Goal: Information Seeking & Learning: Learn about a topic

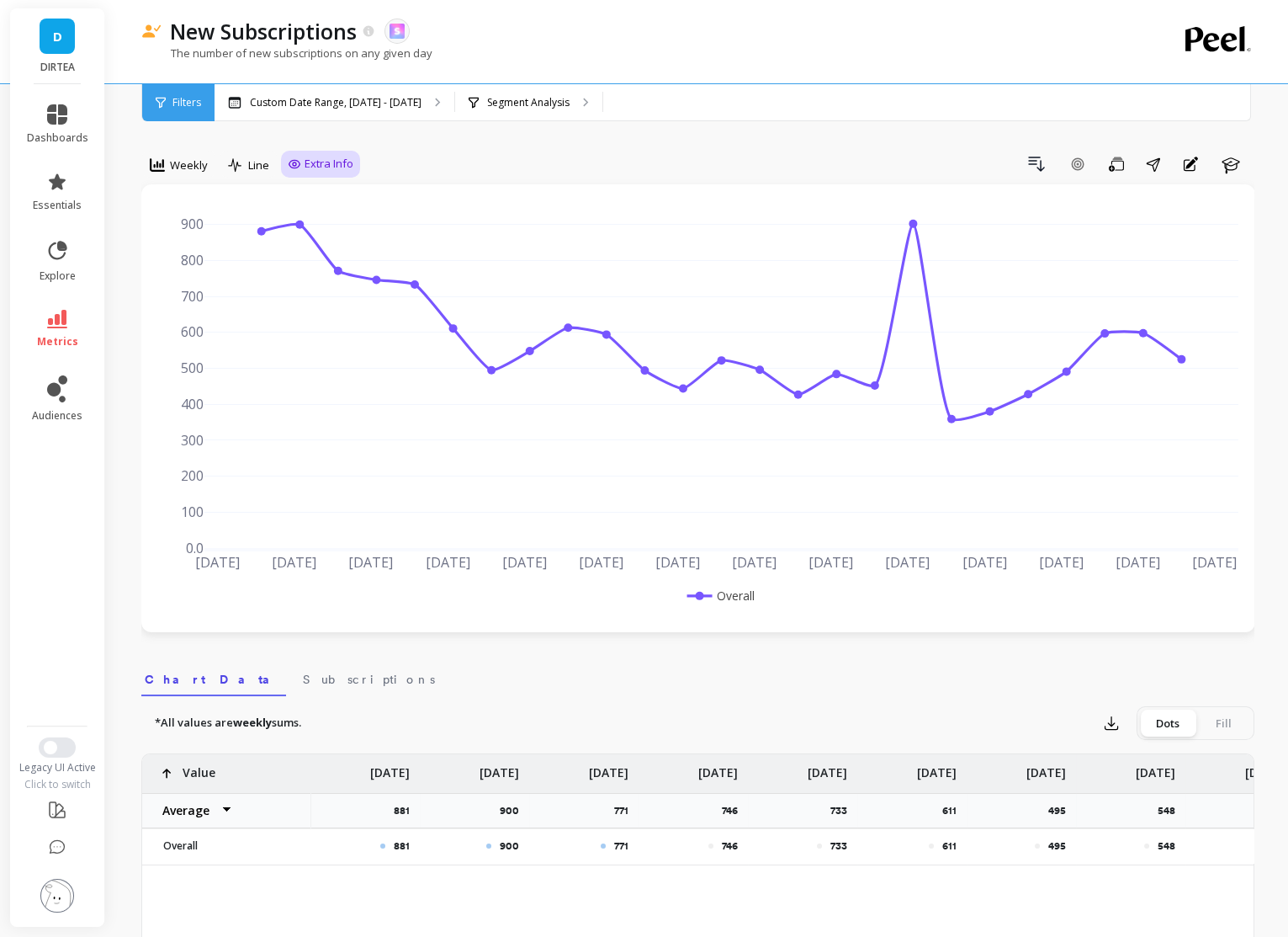
click at [313, 163] on span "Extra Info" at bounding box center [328, 164] width 49 height 17
click at [311, 264] on input "Values" at bounding box center [325, 262] width 59 height 17
checkbox input "true"
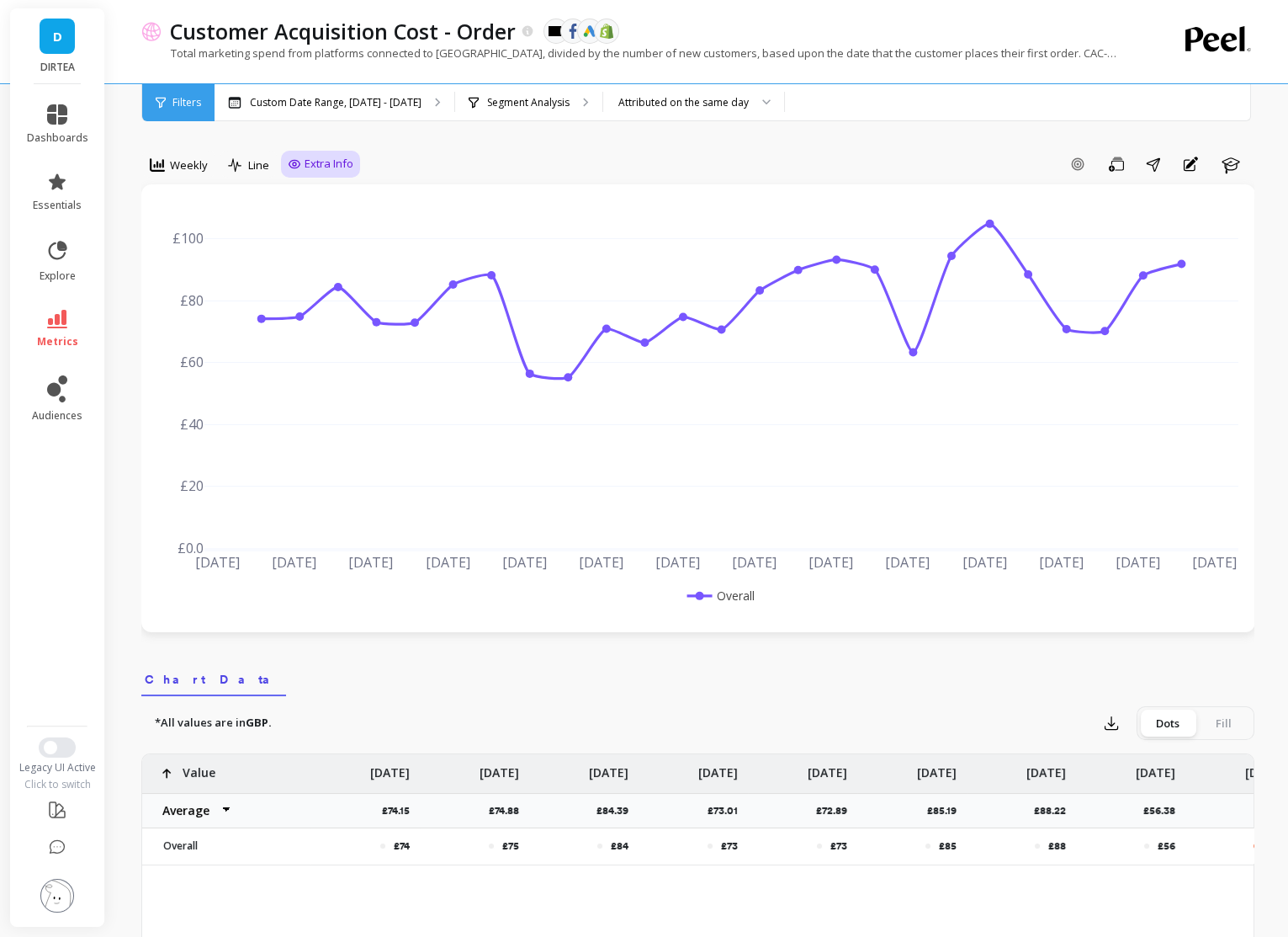
click at [304, 158] on span "Extra Info" at bounding box center [328, 164] width 49 height 17
click at [323, 265] on input "Values" at bounding box center [325, 262] width 59 height 17
checkbox input "true"
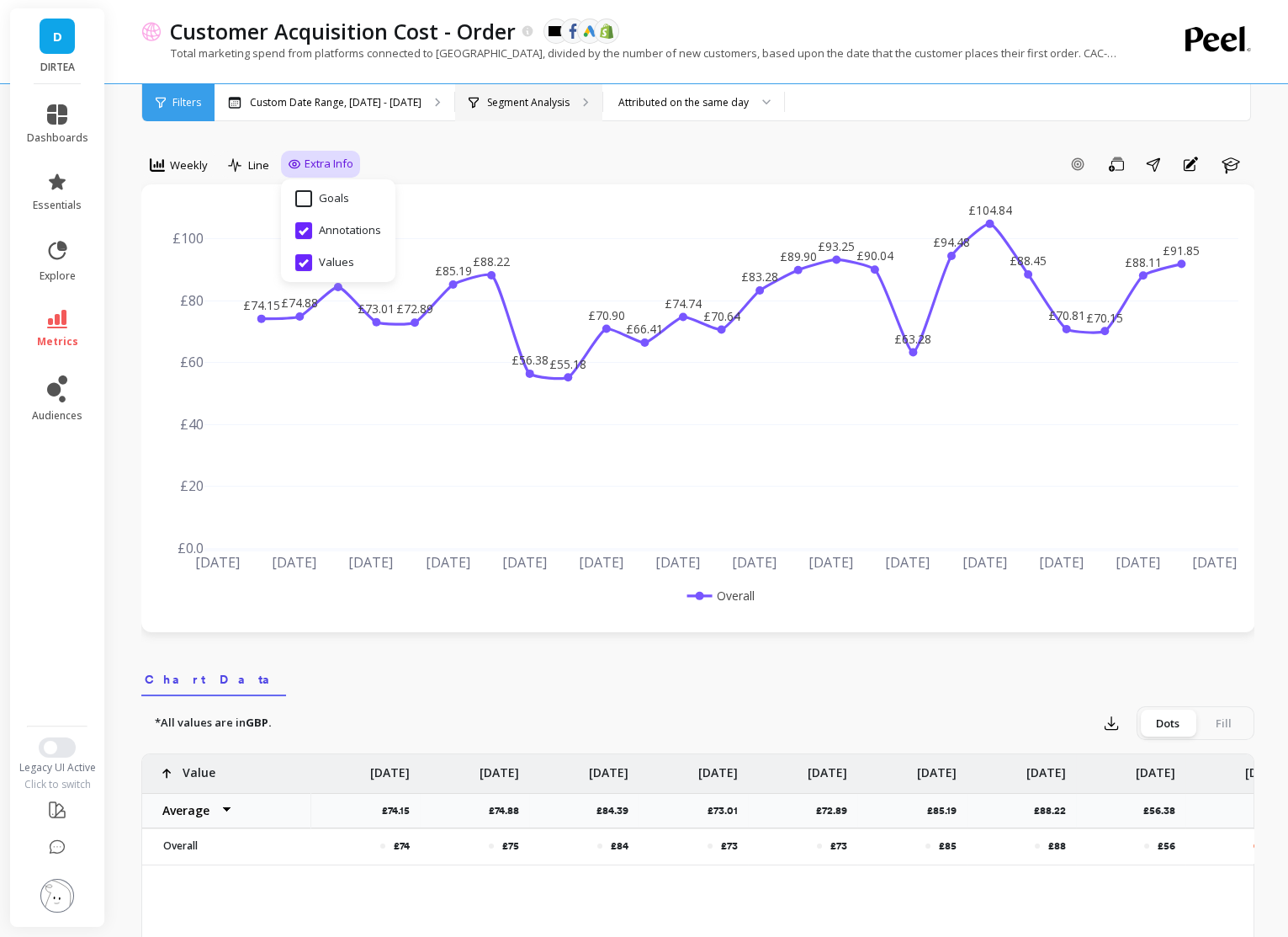
click at [540, 107] on p "Segment Analysis" at bounding box center [528, 103] width 83 height 14
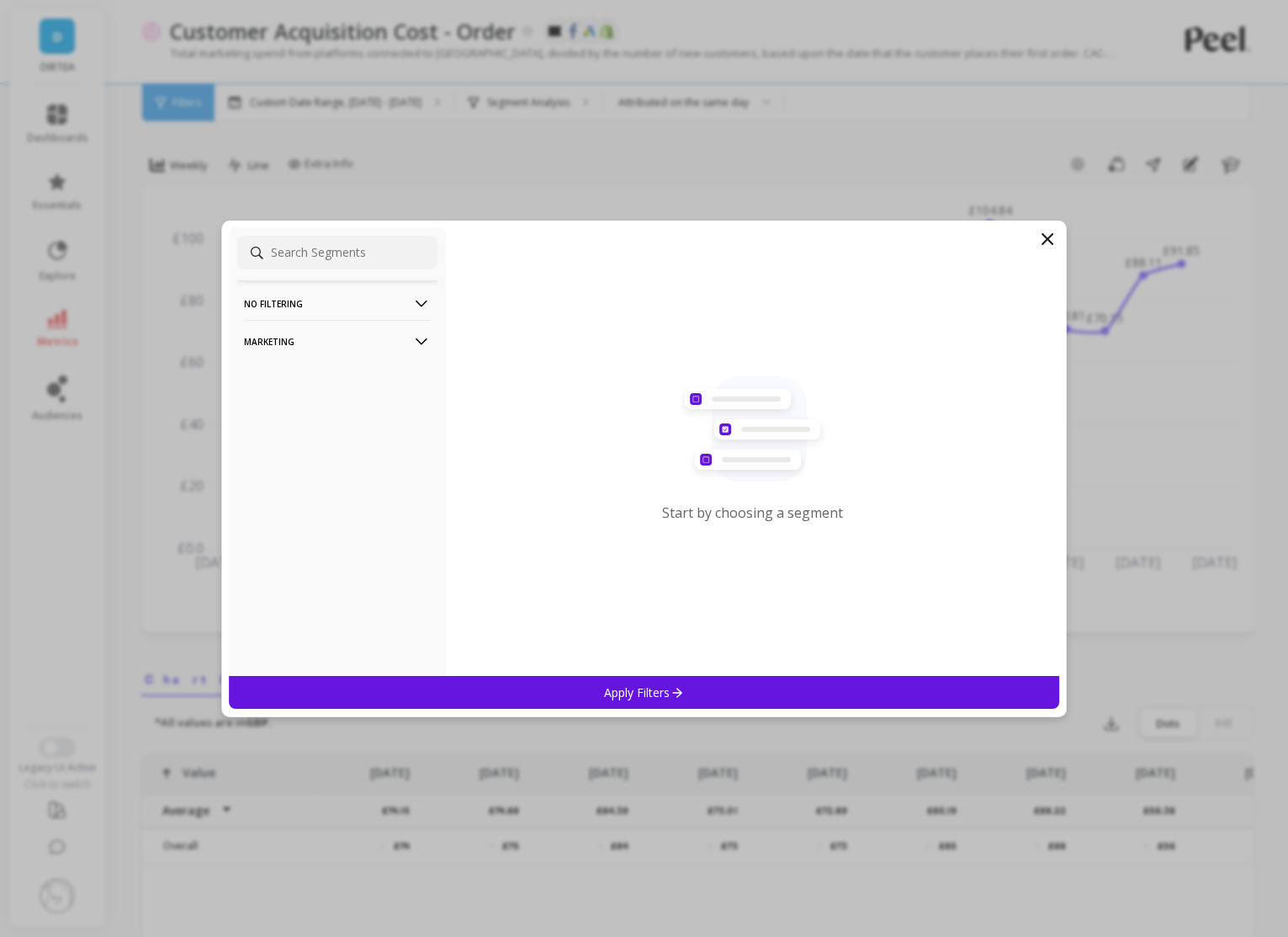
click at [401, 351] on p "Marketing" at bounding box center [337, 341] width 187 height 43
click at [284, 428] on p "Countries" at bounding box center [271, 432] width 50 height 16
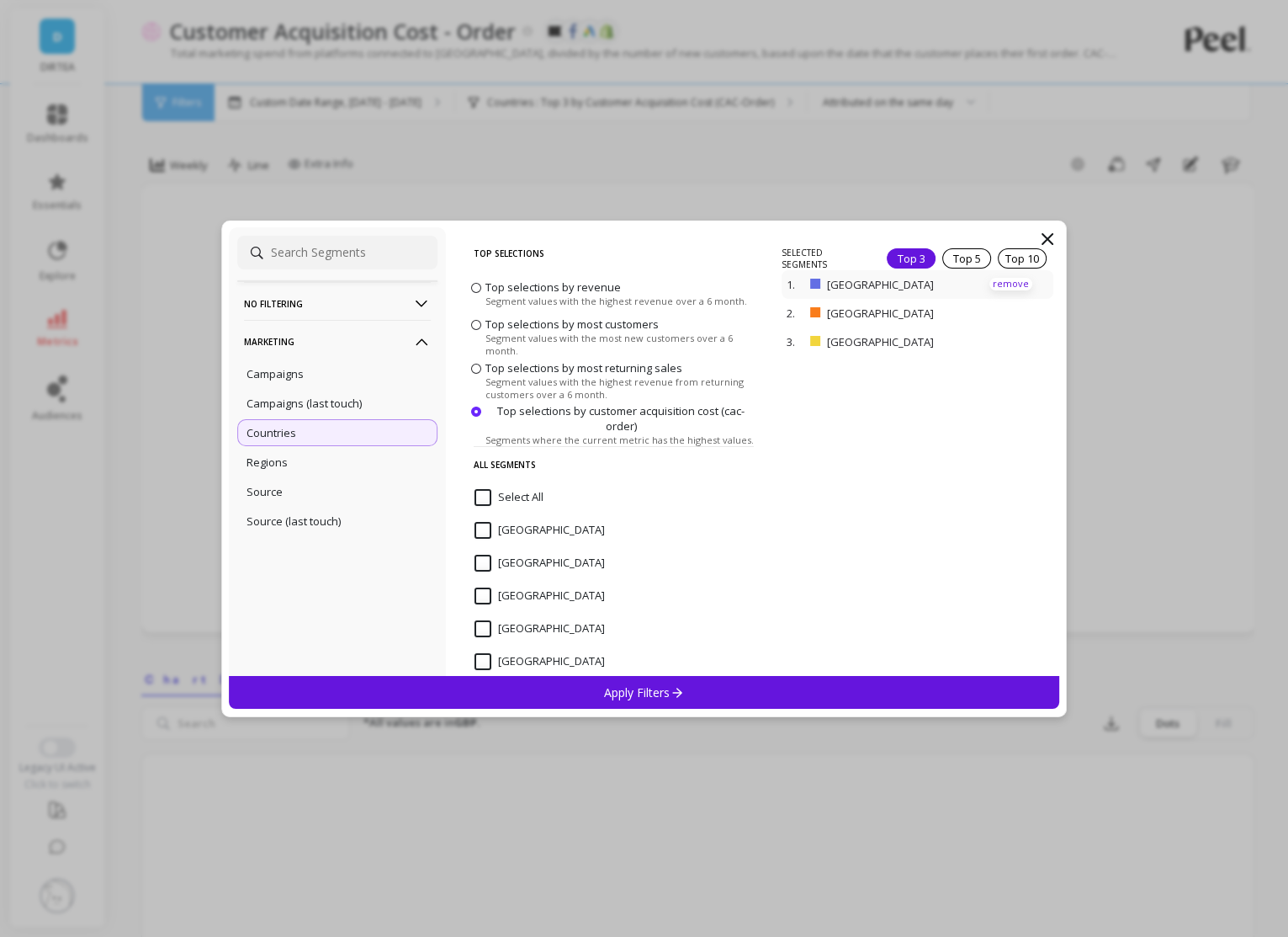
click at [1006, 282] on p "remove" at bounding box center [1010, 284] width 43 height 13
click at [671, 691] on icon at bounding box center [677, 692] width 15 height 15
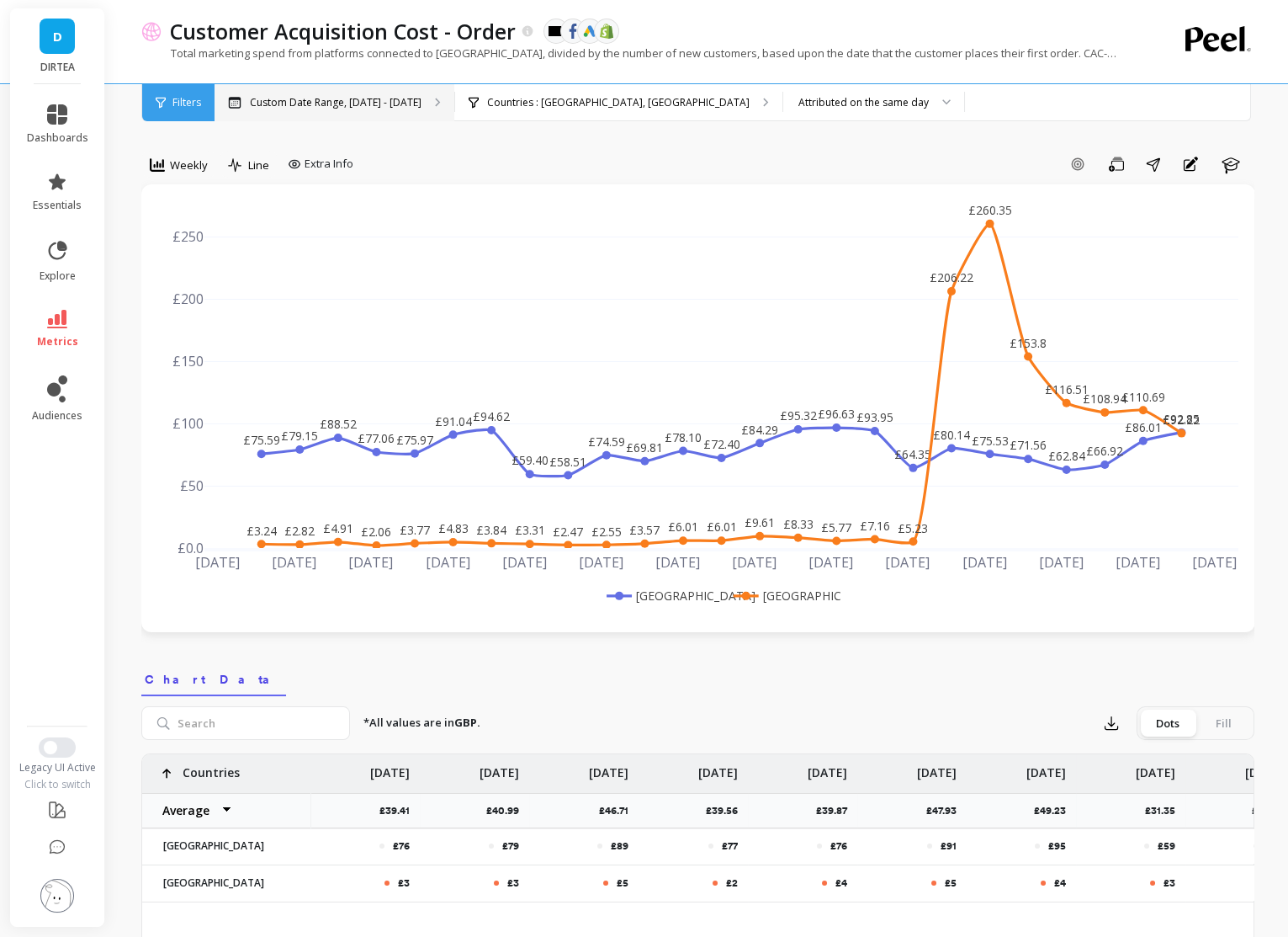
click at [374, 105] on p "Custom Date Range, [DATE] - [DATE]" at bounding box center [336, 103] width 171 height 14
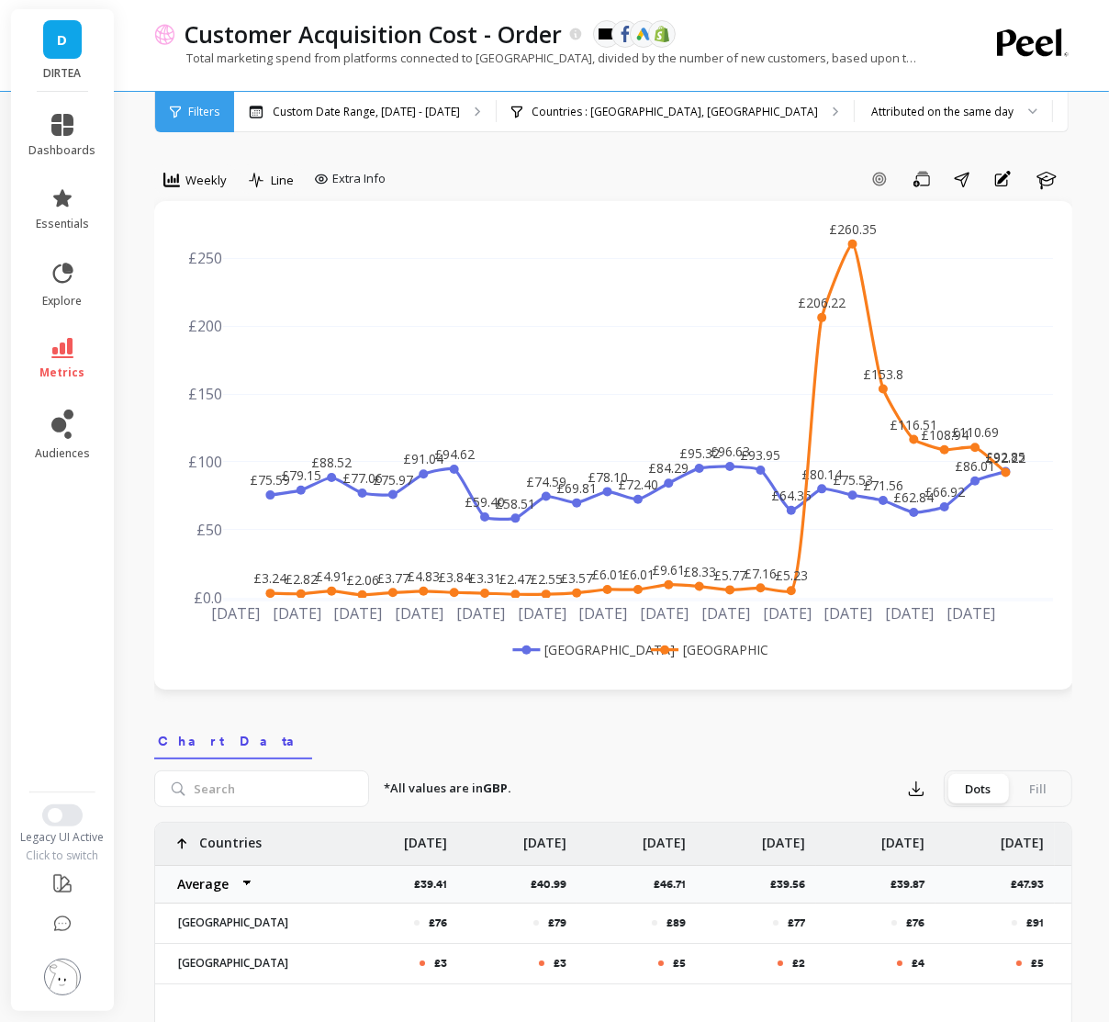
click at [568, 643] on rect at bounding box center [576, 649] width 136 height 19
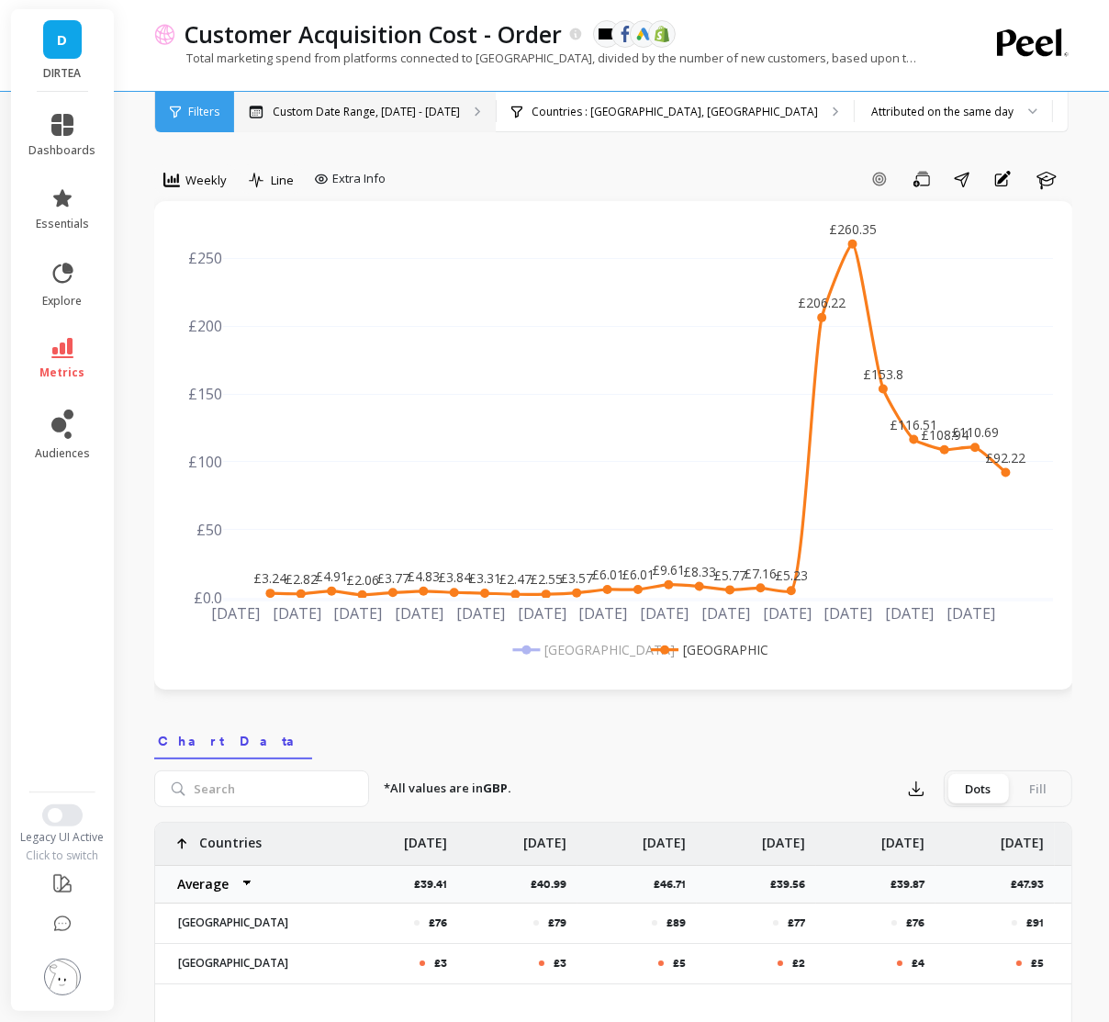
click at [408, 115] on p "Custom Date Range, [DATE] - [DATE]" at bounding box center [366, 112] width 187 height 15
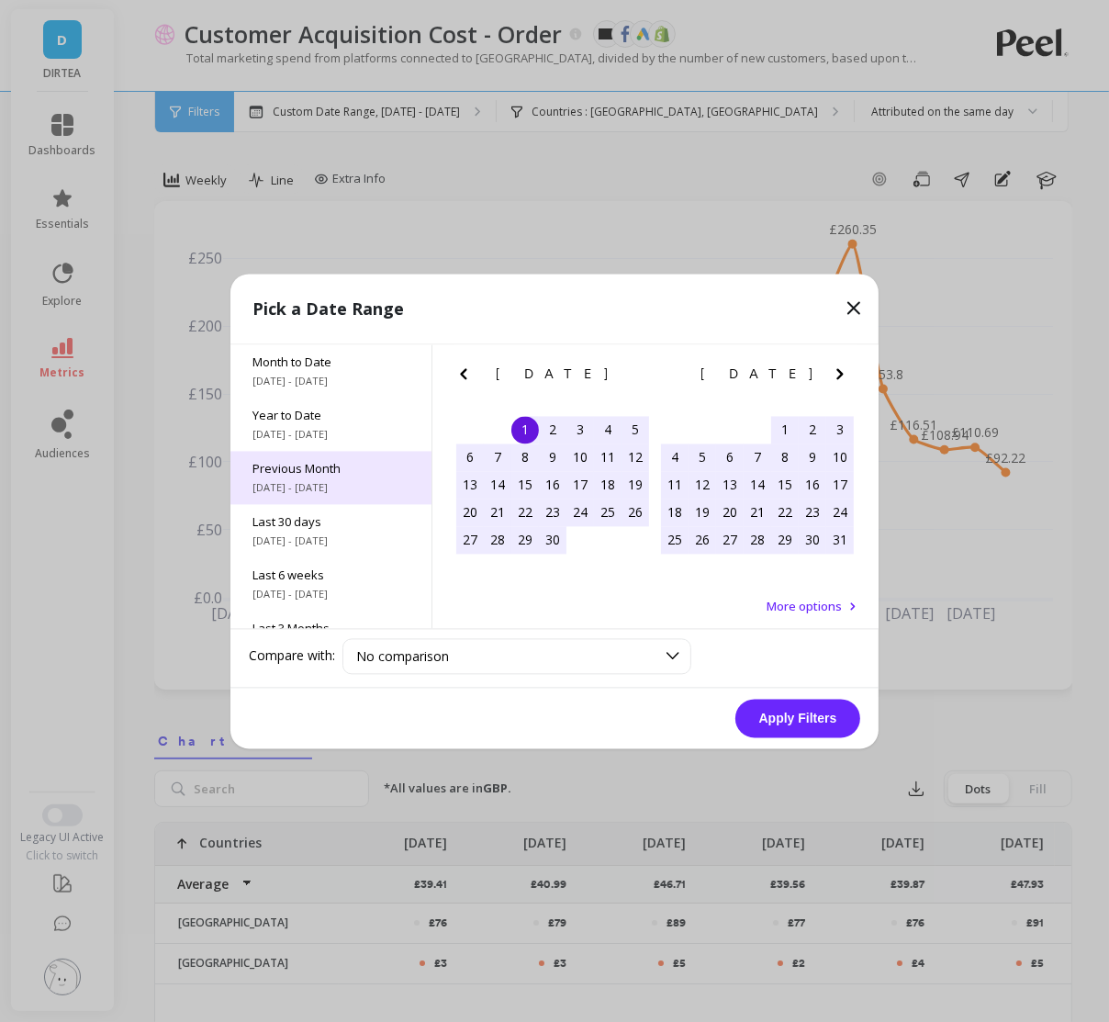
scroll to position [22, 0]
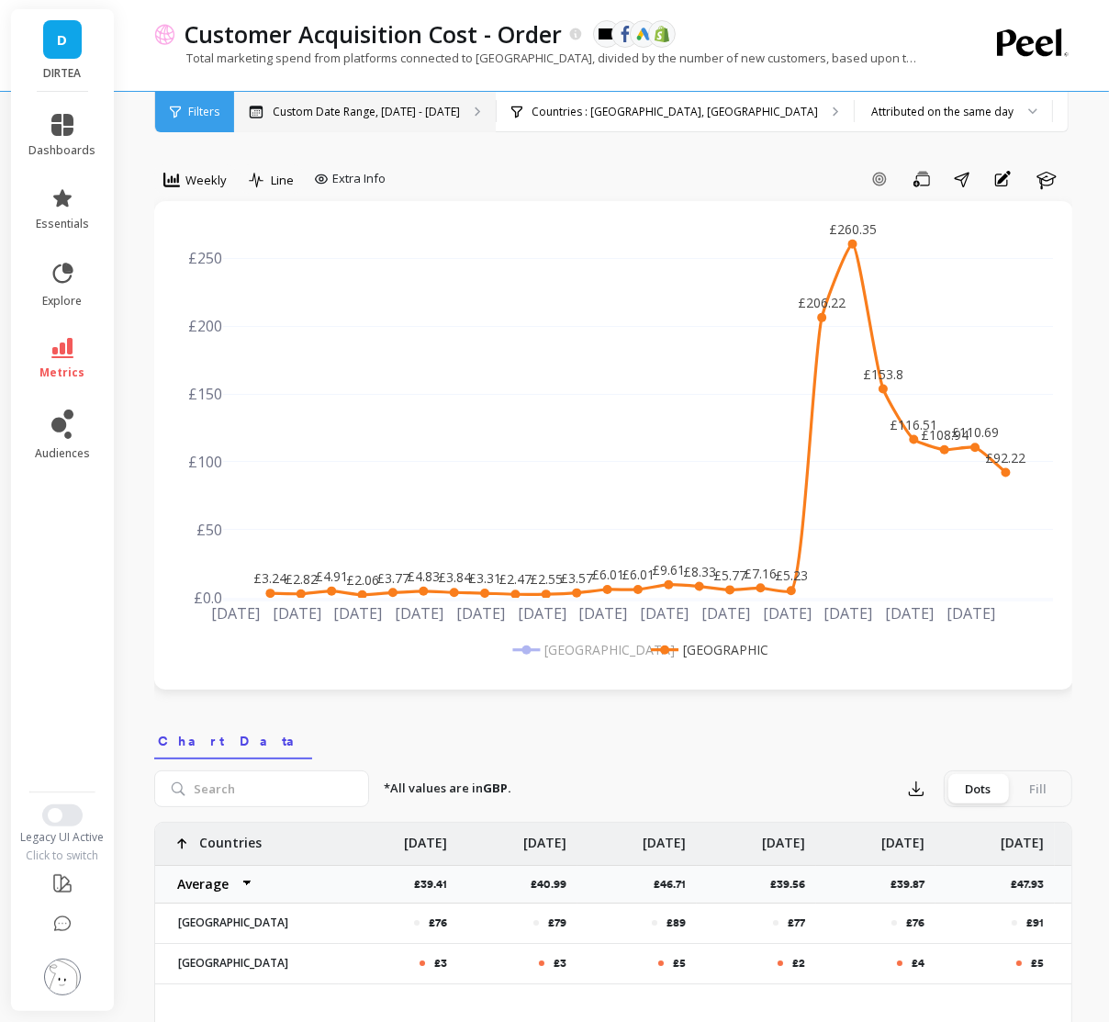
click at [377, 106] on p "Custom Date Range, [DATE] - [DATE]" at bounding box center [366, 112] width 187 height 15
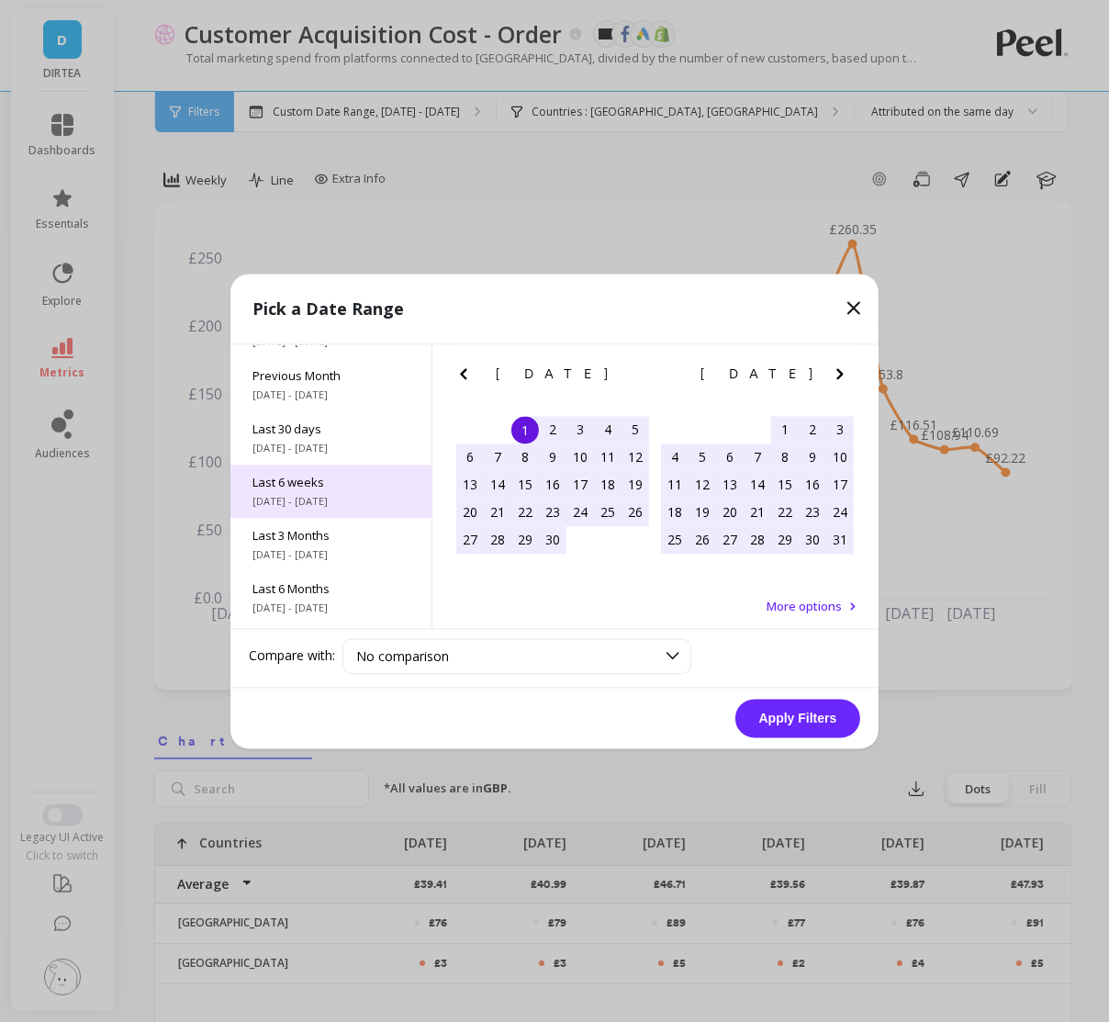
scroll to position [98, 0]
click at [319, 477] on span "Last 6 weeks" at bounding box center [330, 476] width 157 height 17
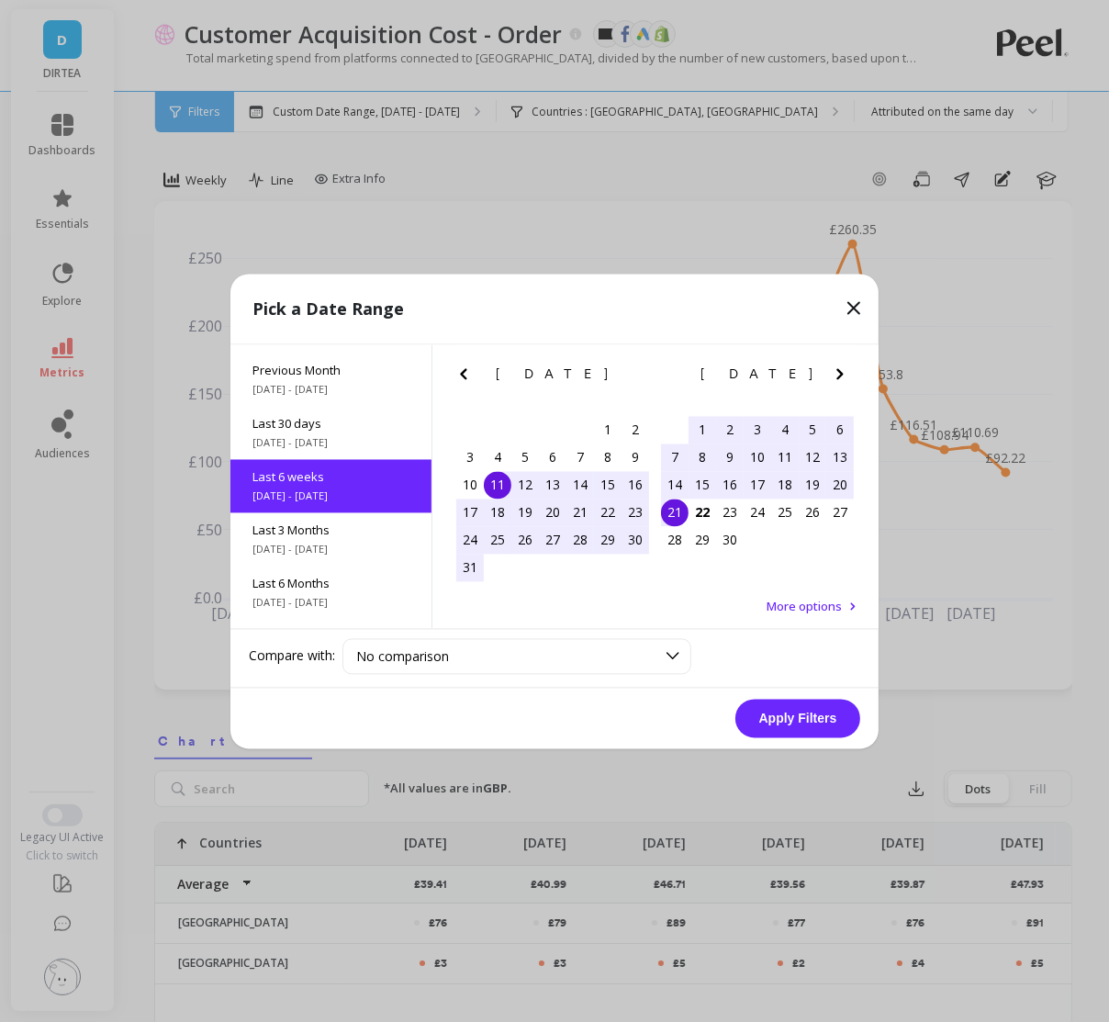
scroll to position [97, 0]
click at [500, 453] on div "4" at bounding box center [498, 457] width 28 height 28
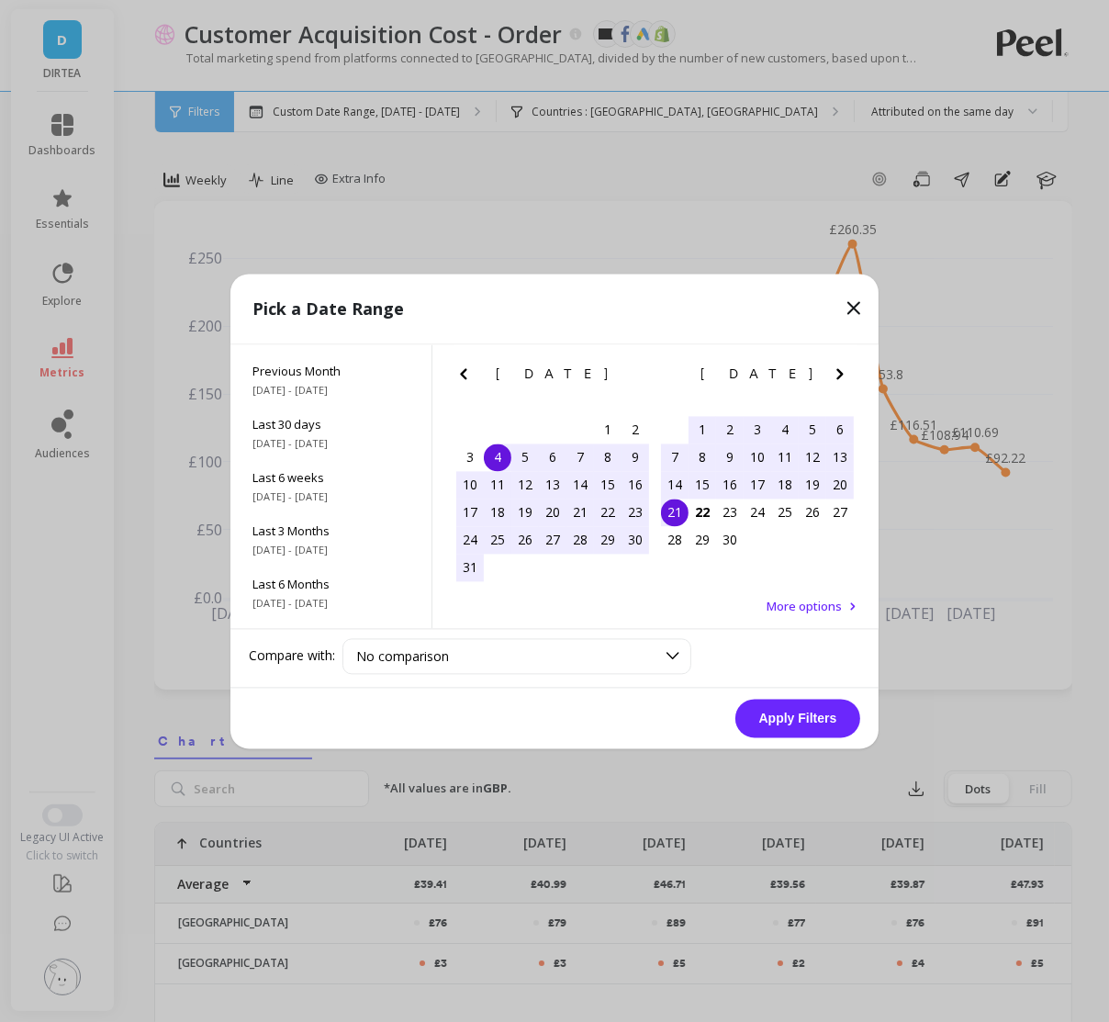
click at [675, 510] on div "21" at bounding box center [675, 512] width 28 height 28
click at [801, 724] on button "Apply Filters" at bounding box center [797, 717] width 125 height 39
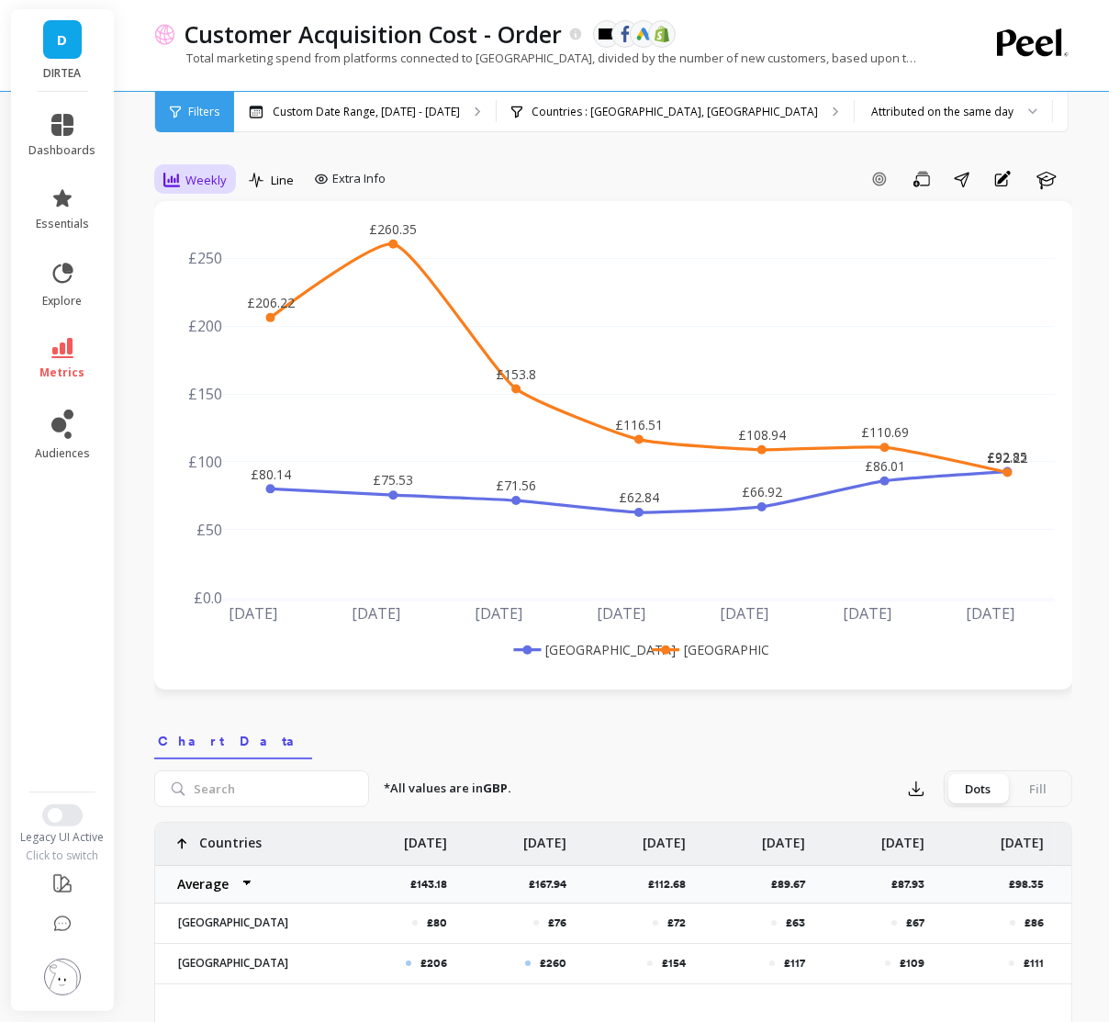
click at [185, 174] on span "Weekly" at bounding box center [205, 180] width 41 height 17
click at [224, 269] on div "Daily" at bounding box center [222, 256] width 127 height 32
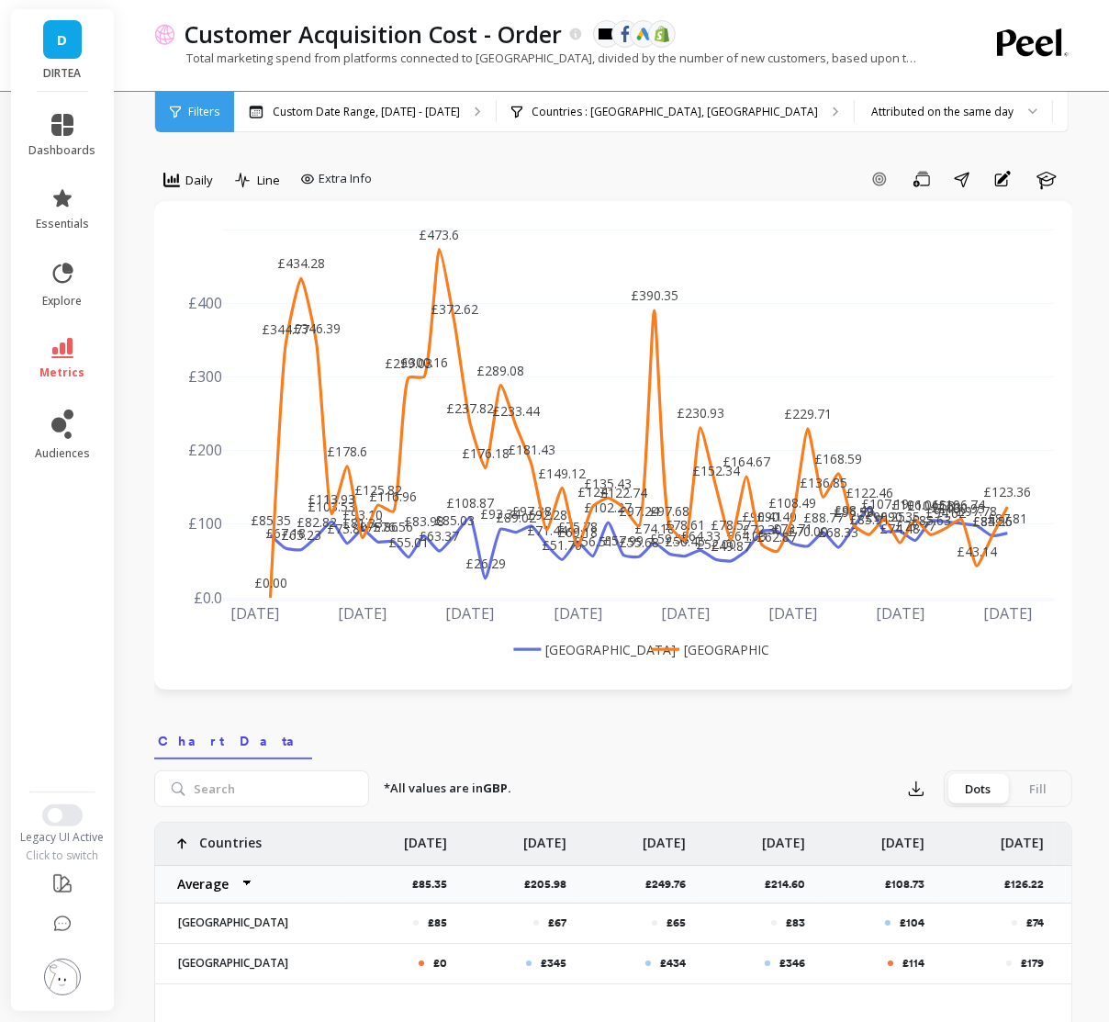
click at [586, 651] on rect at bounding box center [577, 649] width 136 height 19
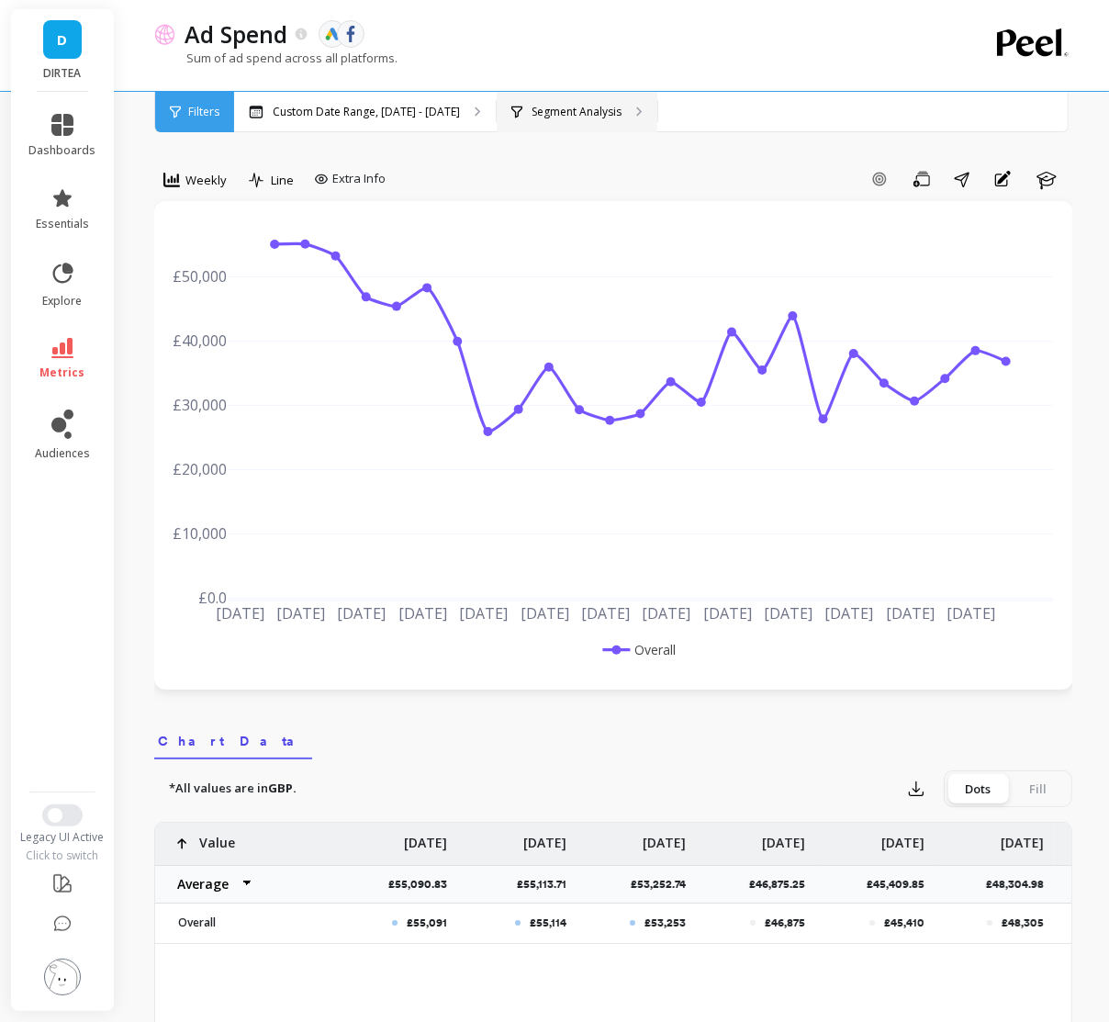
click at [550, 92] on div "Segment Analysis" at bounding box center [577, 112] width 161 height 40
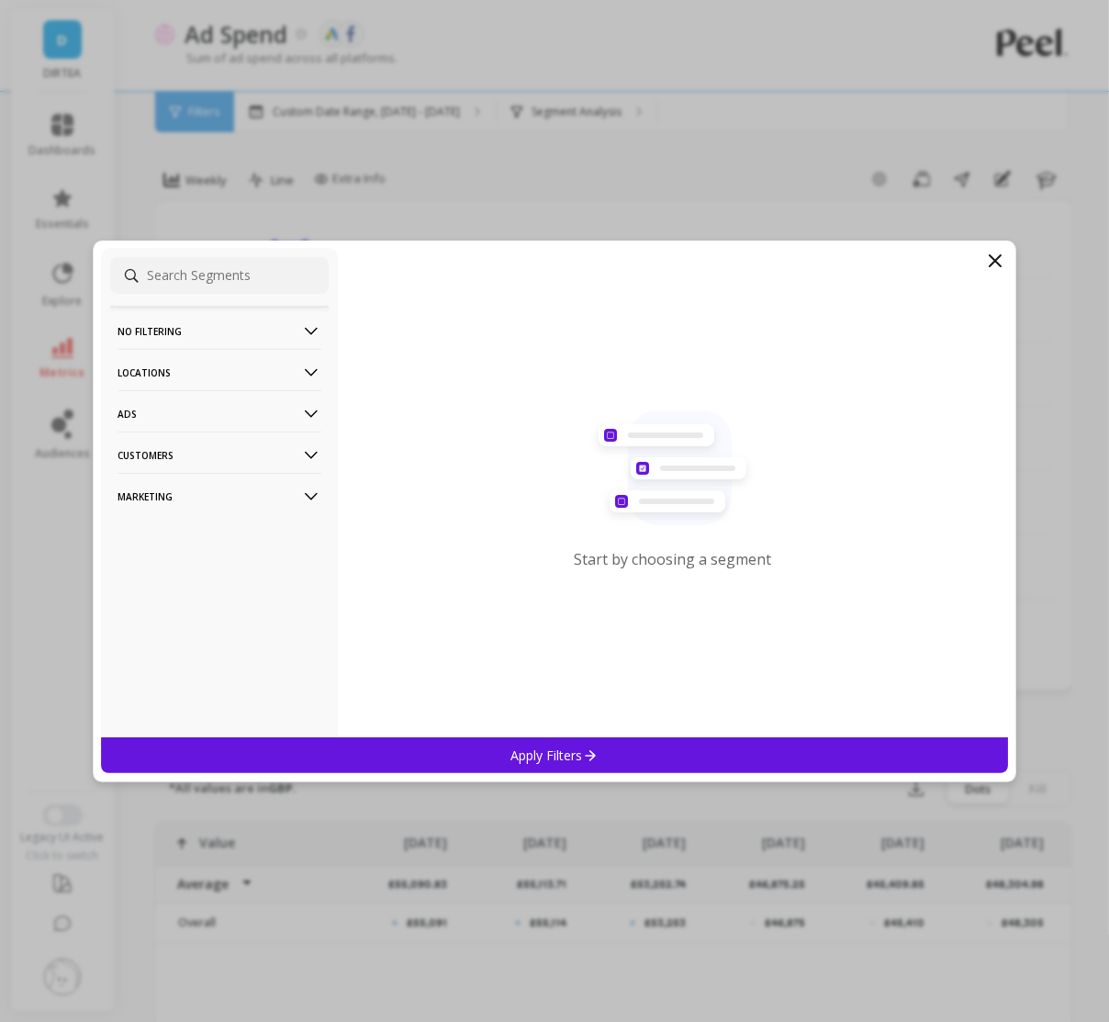
click at [256, 501] on p "Marketing" at bounding box center [219, 496] width 204 height 47
click at [162, 564] on div "Source" at bounding box center [219, 563] width 218 height 29
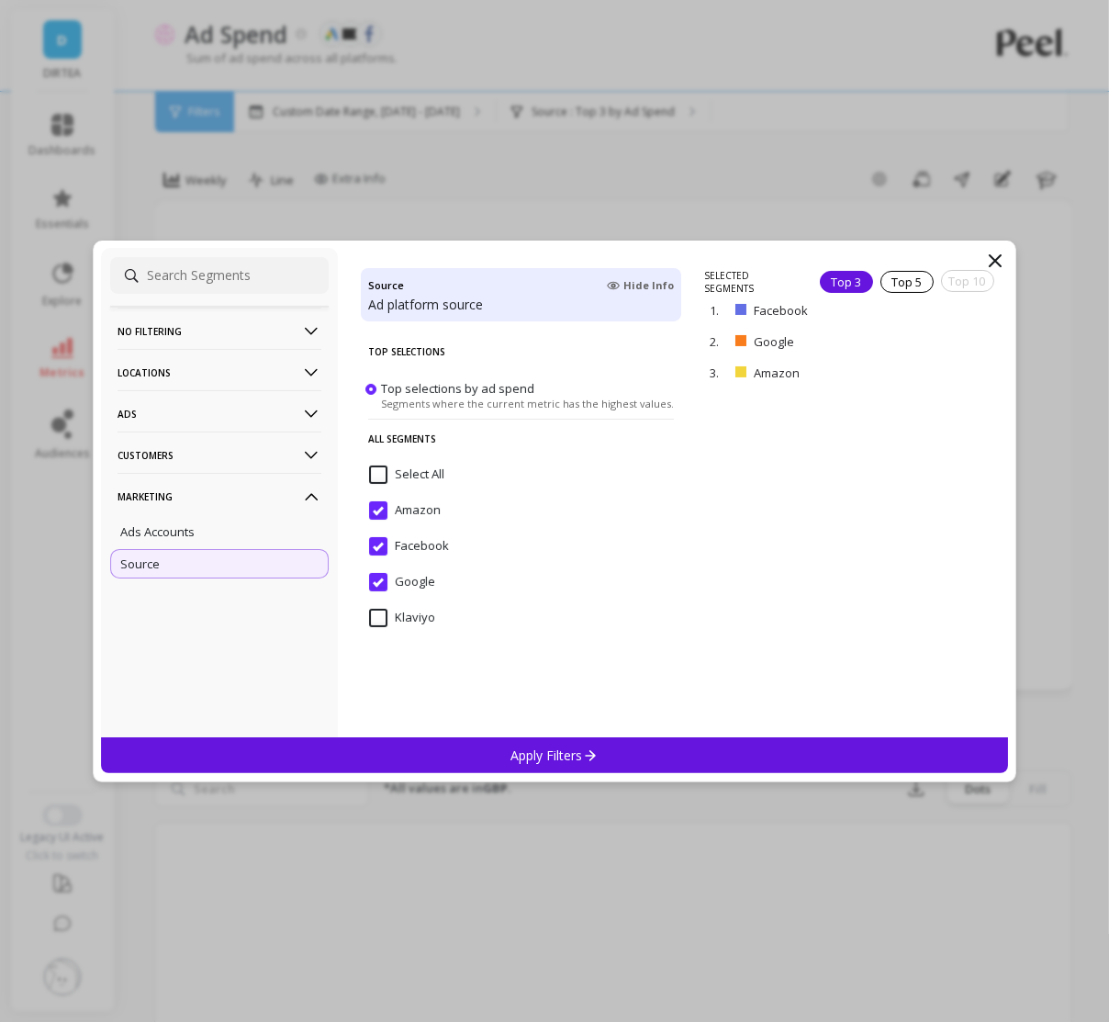
click at [245, 372] on p "Locations" at bounding box center [219, 372] width 204 height 47
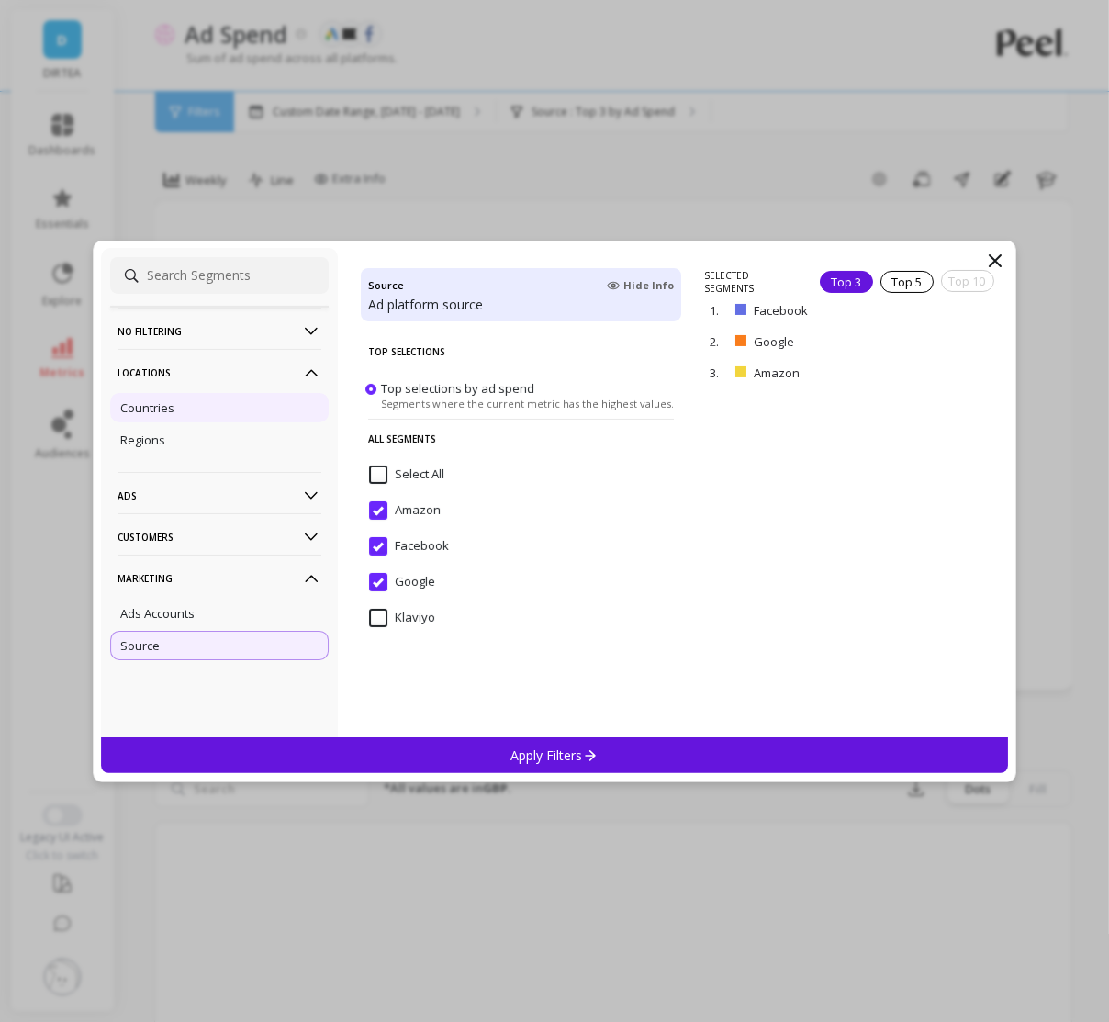
click at [188, 408] on div "Countries" at bounding box center [219, 407] width 218 height 29
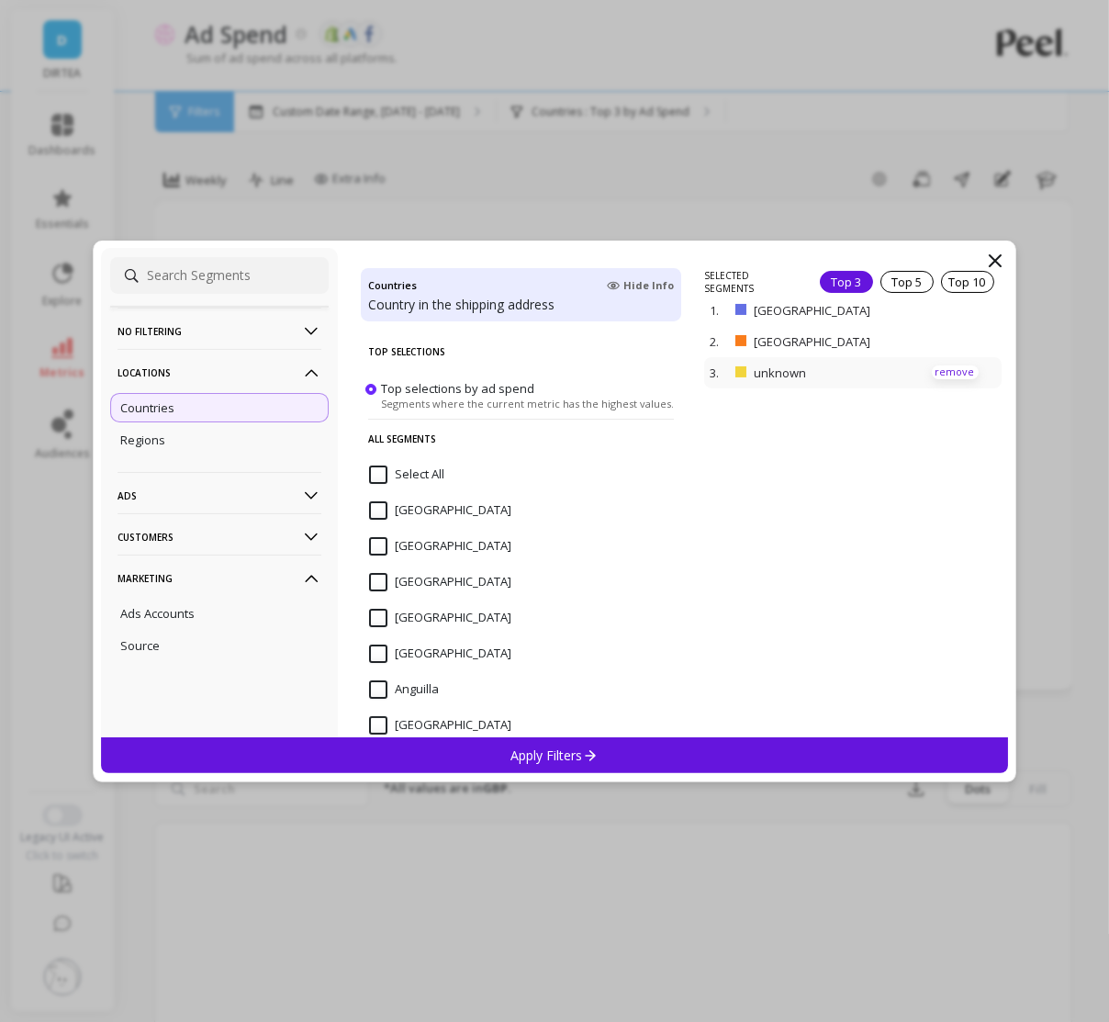
click at [957, 365] on p "remove" at bounding box center [955, 372] width 47 height 14
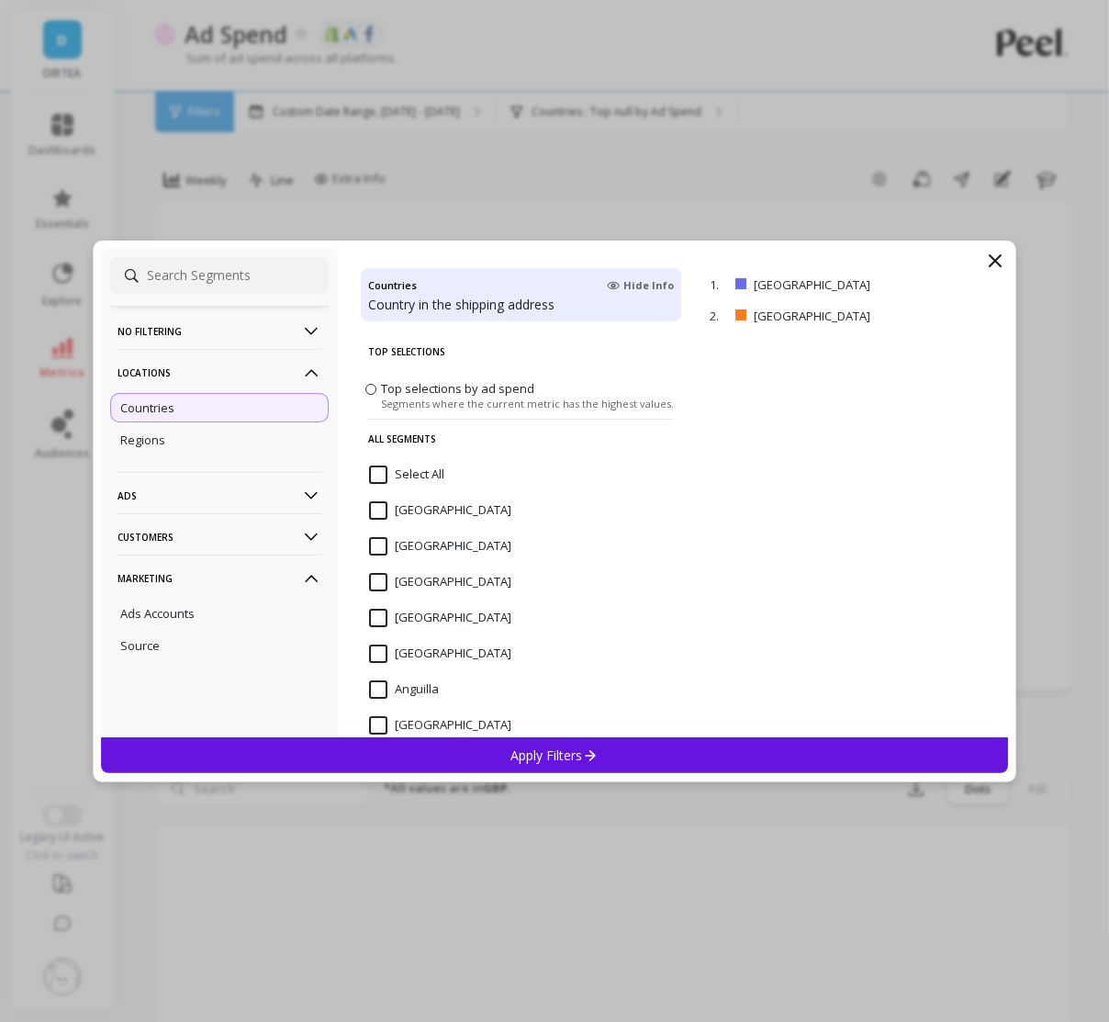
click at [577, 760] on p "Apply Filters" at bounding box center [554, 754] width 87 height 17
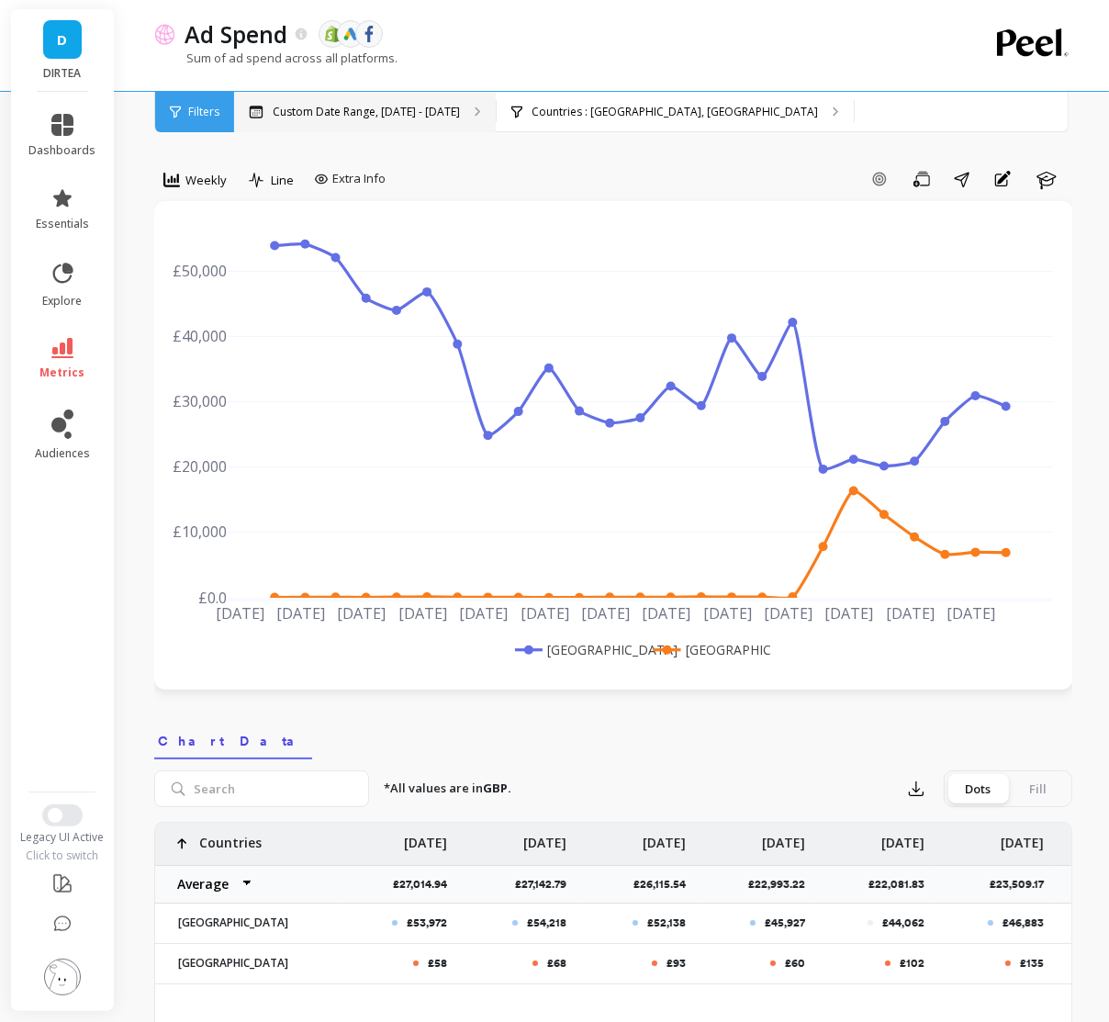
click at [387, 120] on div "Custom Date Range, [DATE] - [DATE]" at bounding box center [365, 112] width 262 height 40
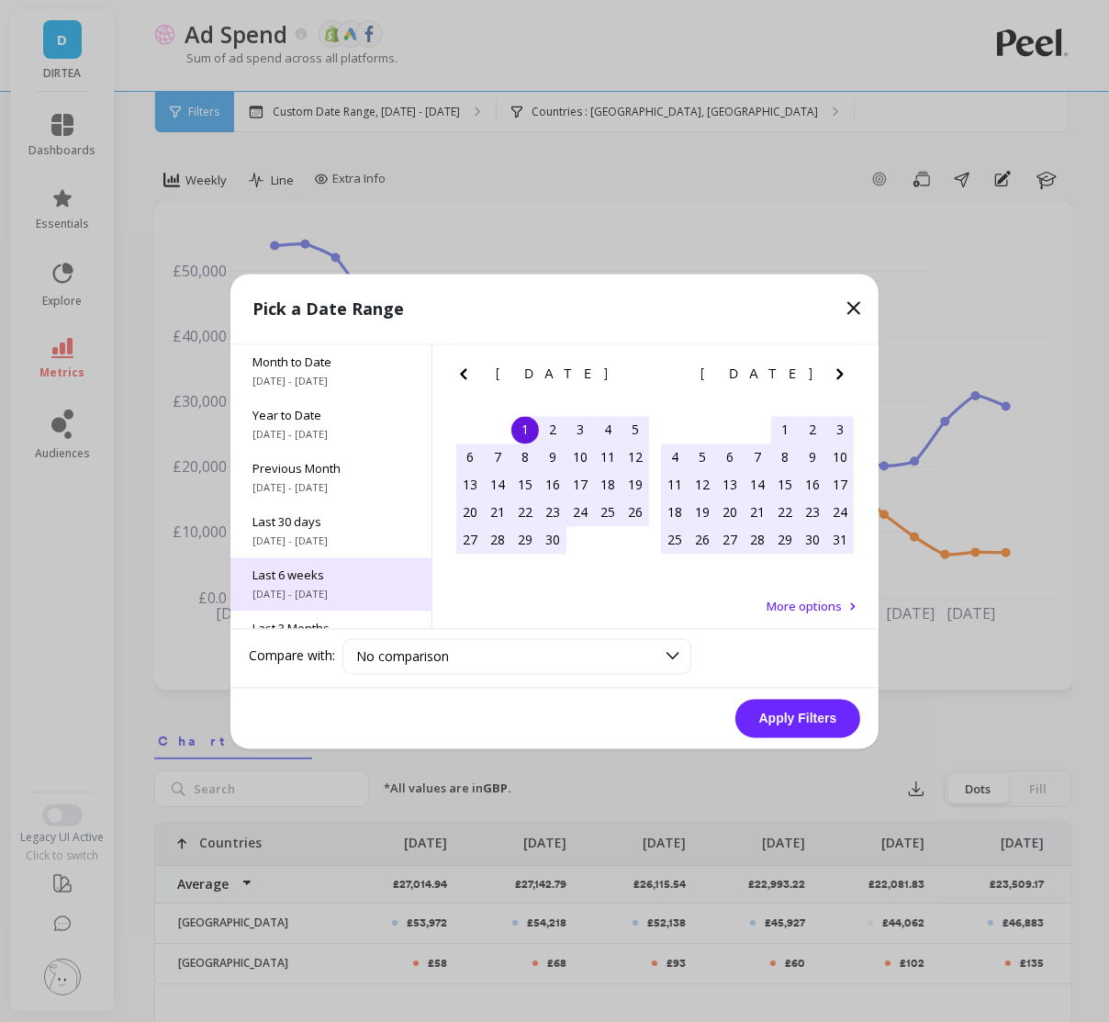
click at [391, 576] on span "Last 6 weeks" at bounding box center [330, 574] width 157 height 17
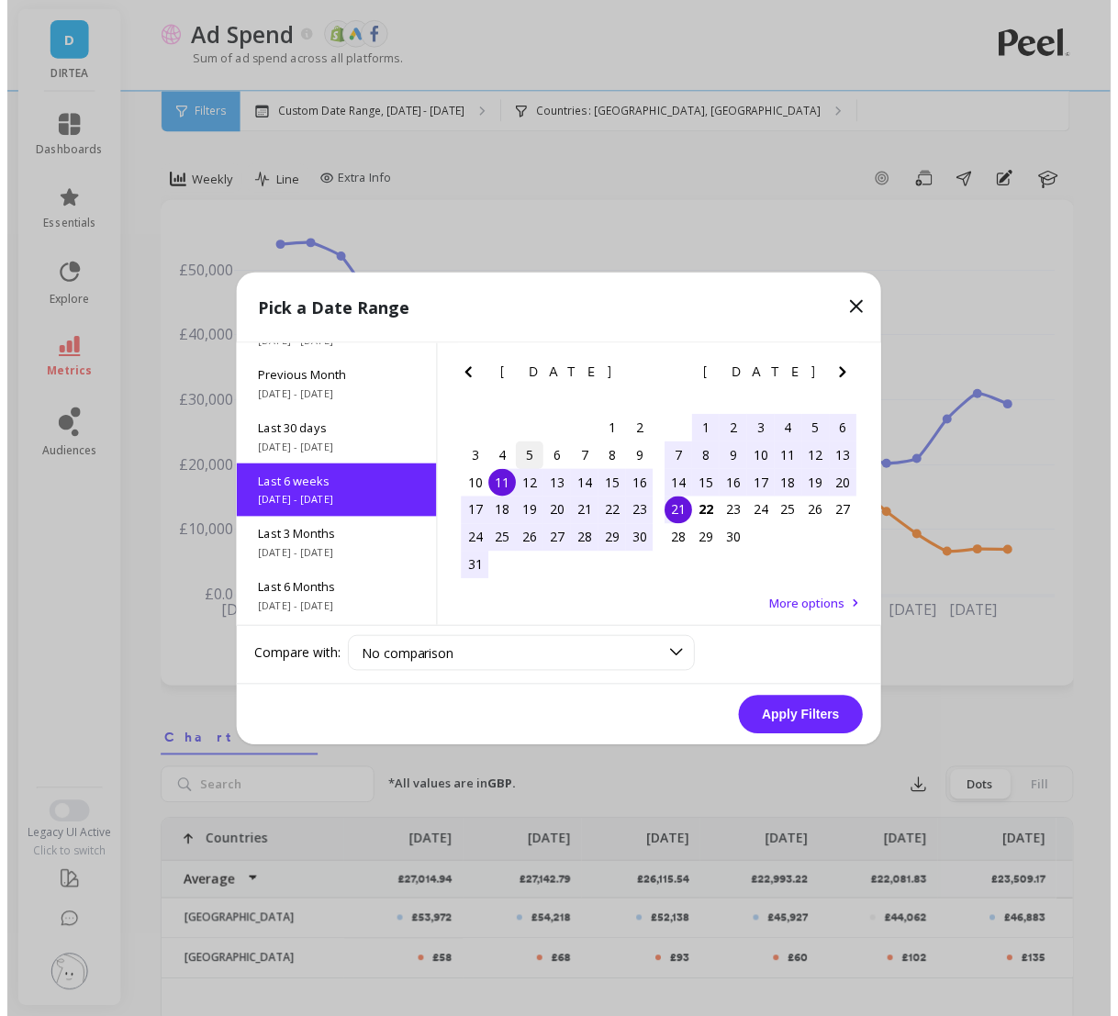
scroll to position [97, 0]
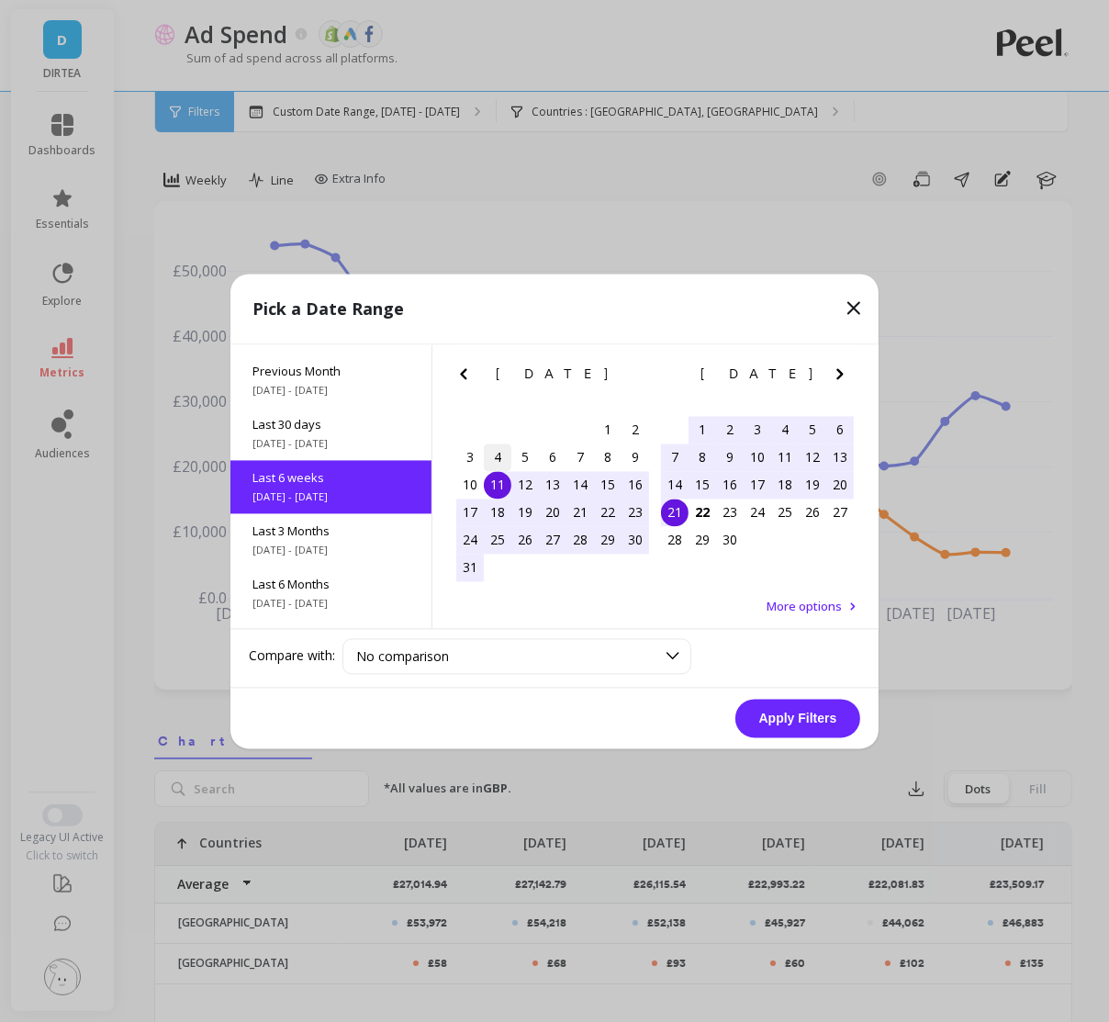
click at [502, 455] on div "4" at bounding box center [498, 457] width 28 height 28
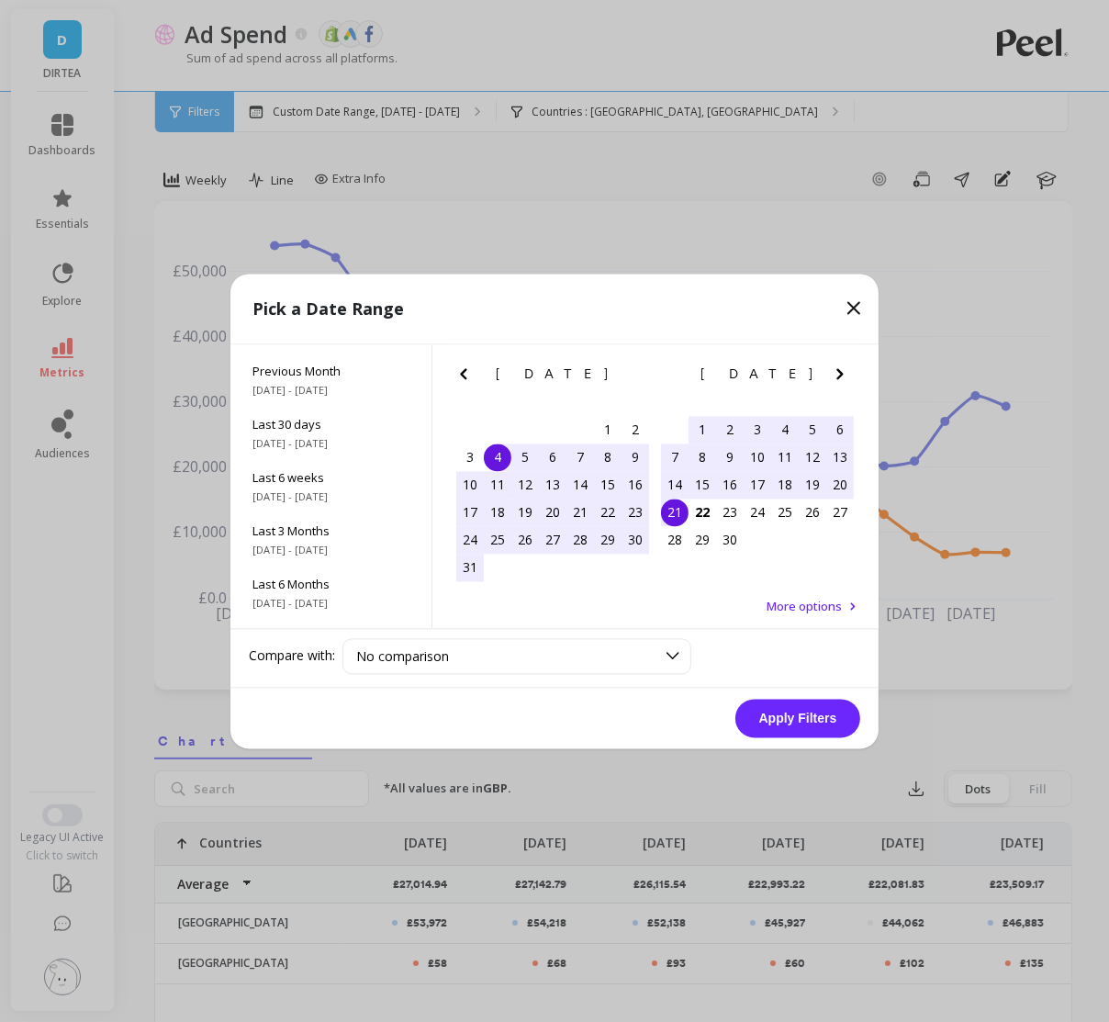
click at [672, 510] on div "21" at bounding box center [675, 512] width 28 height 28
click at [808, 703] on button "Apply Filters" at bounding box center [797, 717] width 125 height 39
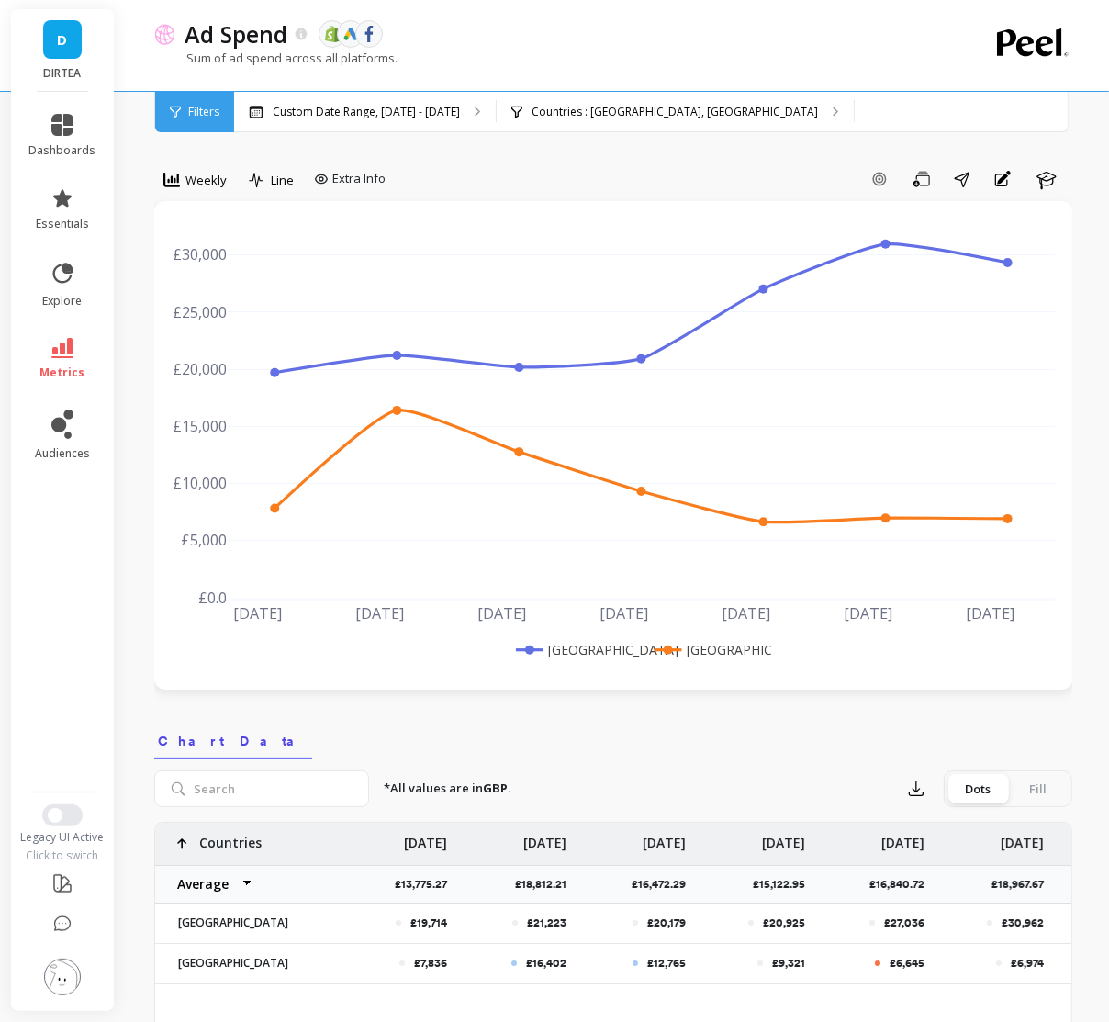
click at [580, 649] on rect at bounding box center [579, 649] width 136 height 19
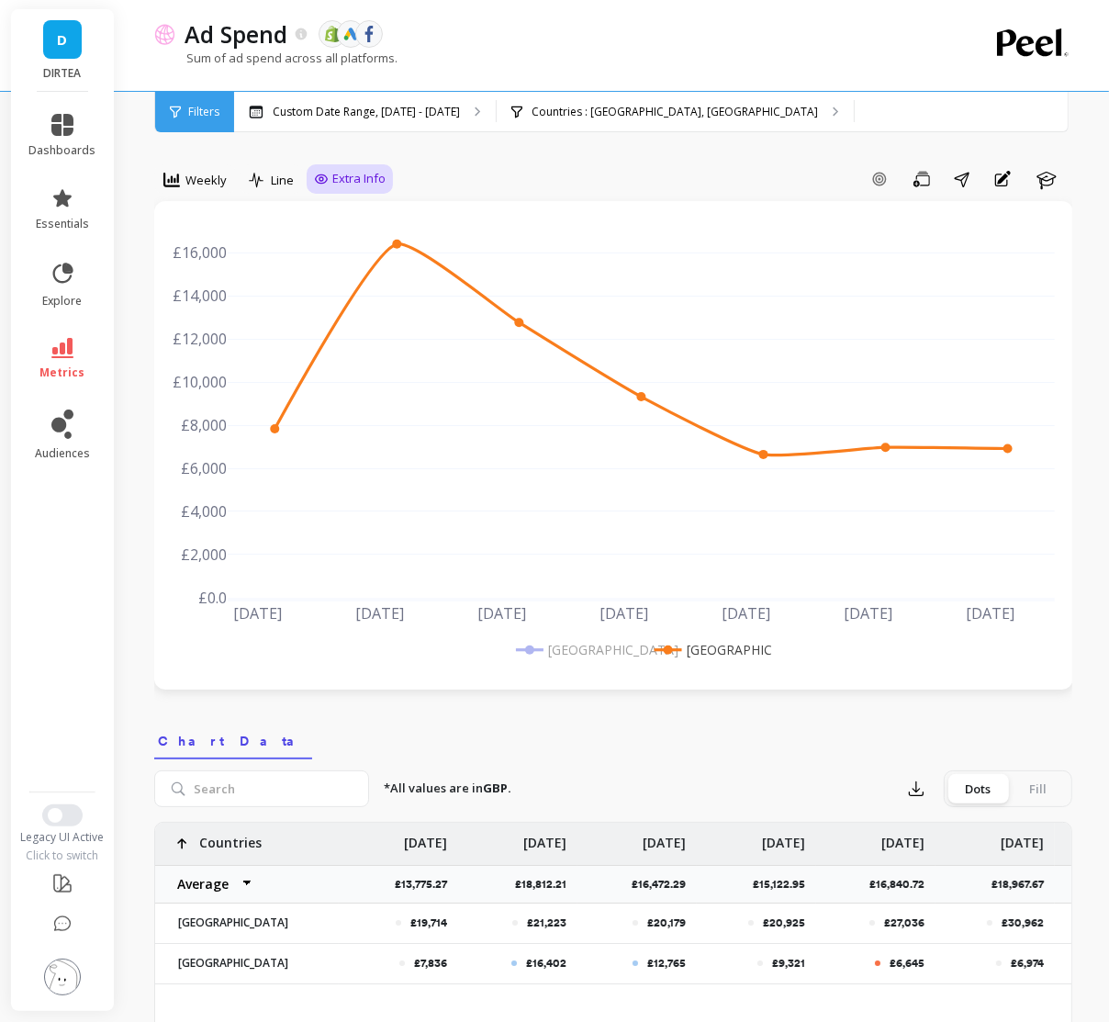
click at [358, 177] on span "Extra Info" at bounding box center [358, 179] width 53 height 18
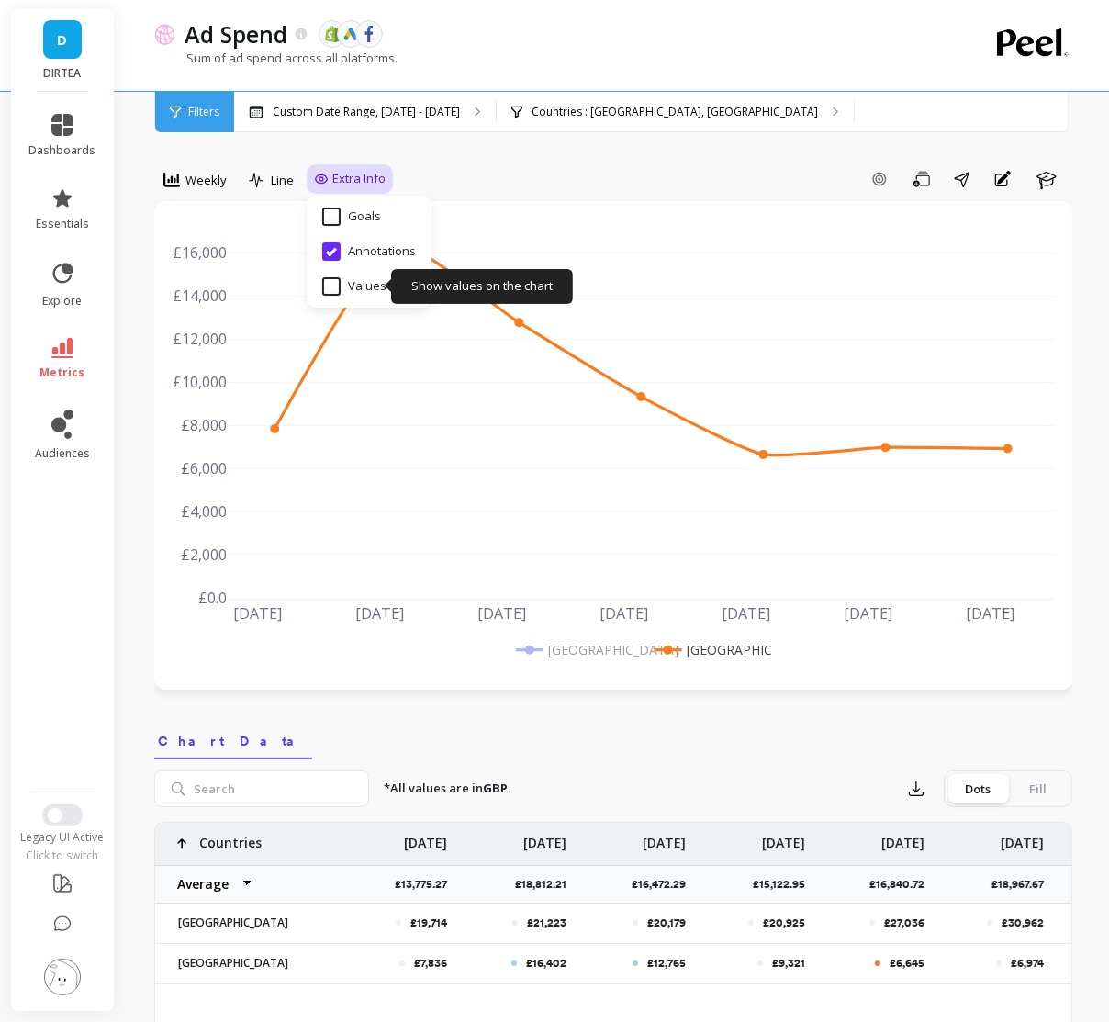
click at [339, 287] on input "Values" at bounding box center [354, 286] width 64 height 18
checkbox input "true"
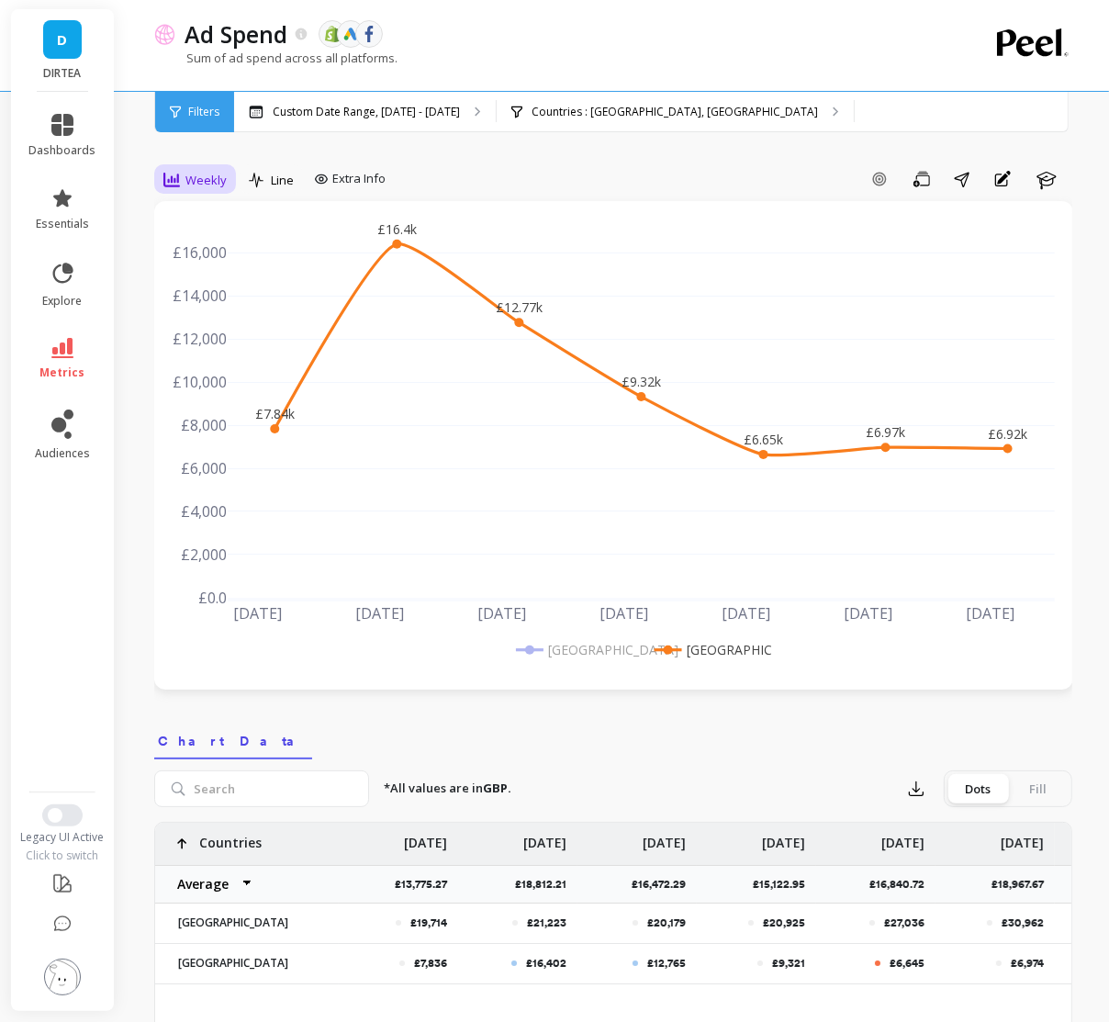
click at [208, 173] on span "Weekly" at bounding box center [205, 180] width 41 height 17
click at [211, 263] on div "Daily" at bounding box center [222, 256] width 105 height 17
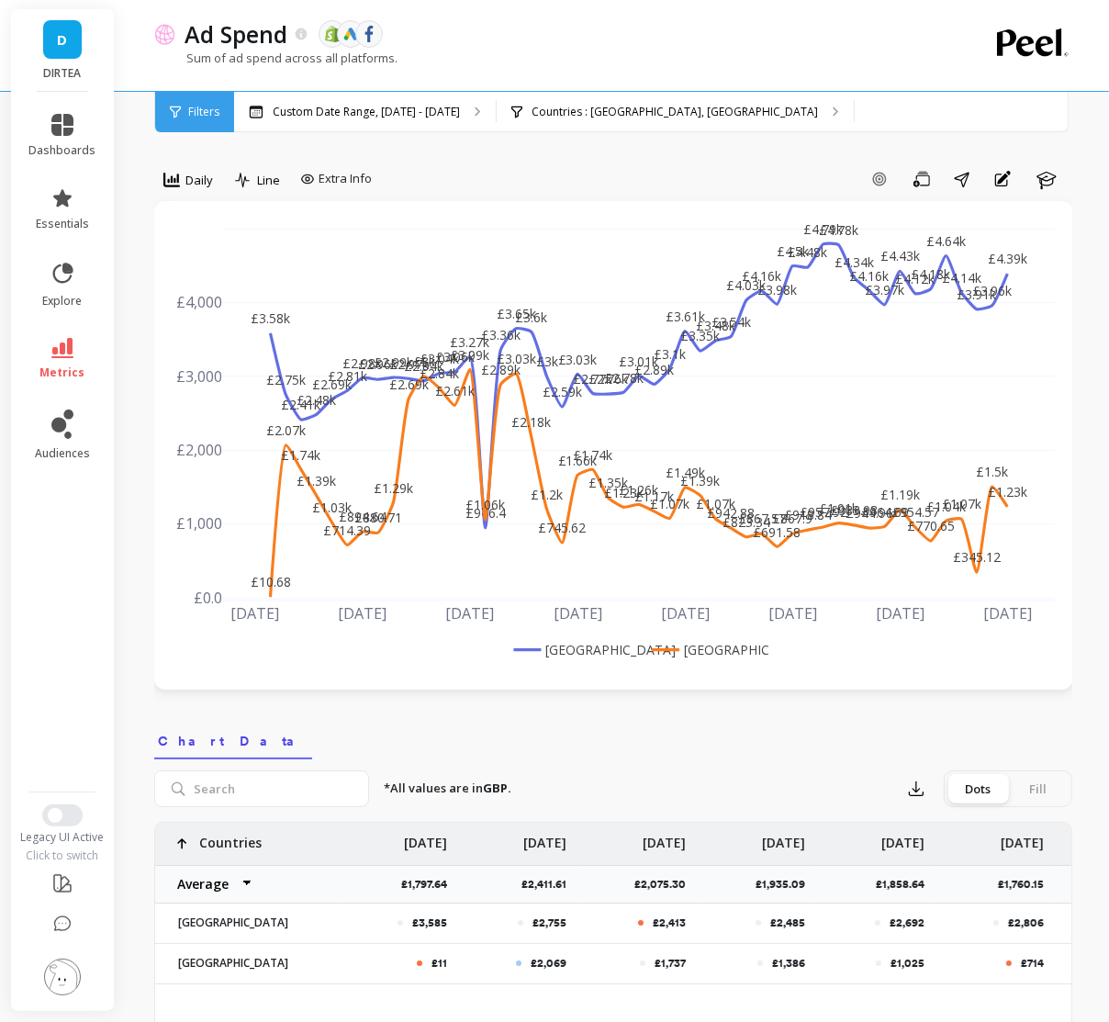
click at [593, 640] on rect at bounding box center [577, 649] width 136 height 19
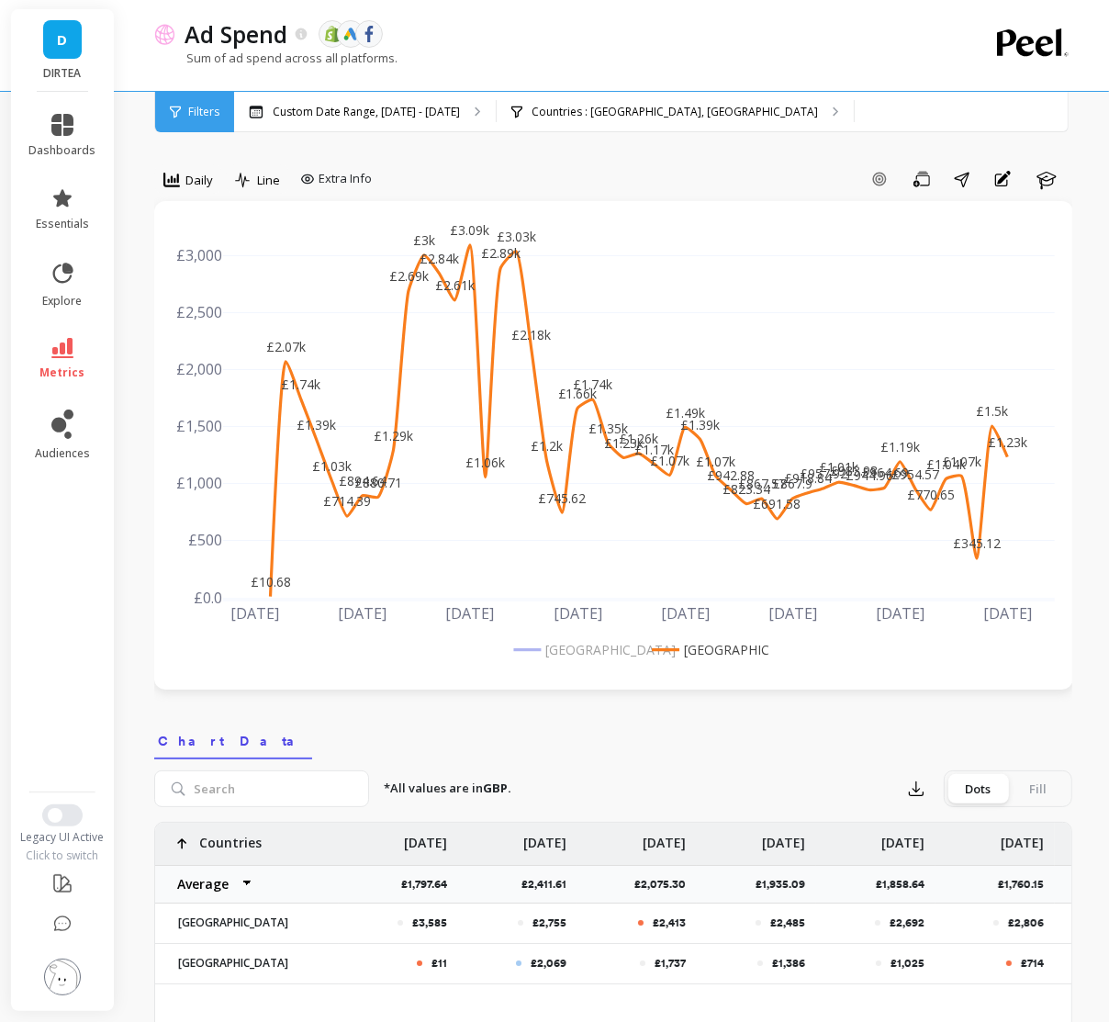
click at [545, 732] on nav "Chart Data" at bounding box center [613, 738] width 918 height 42
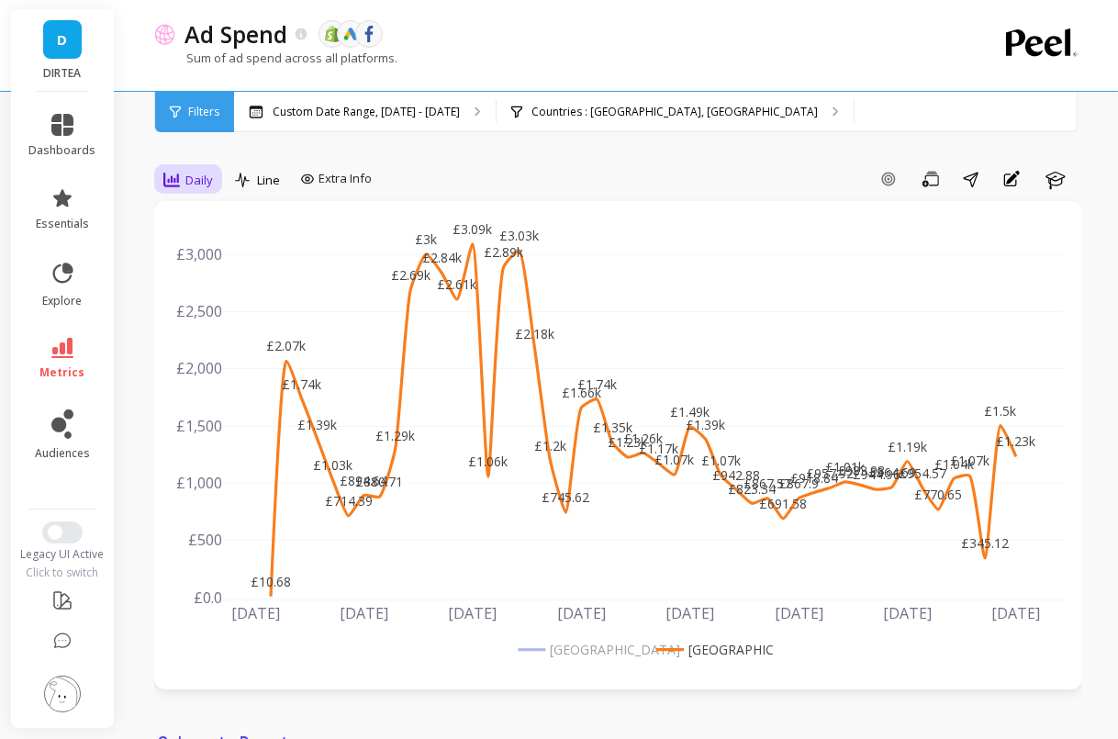
click at [172, 183] on icon at bounding box center [171, 180] width 17 height 17
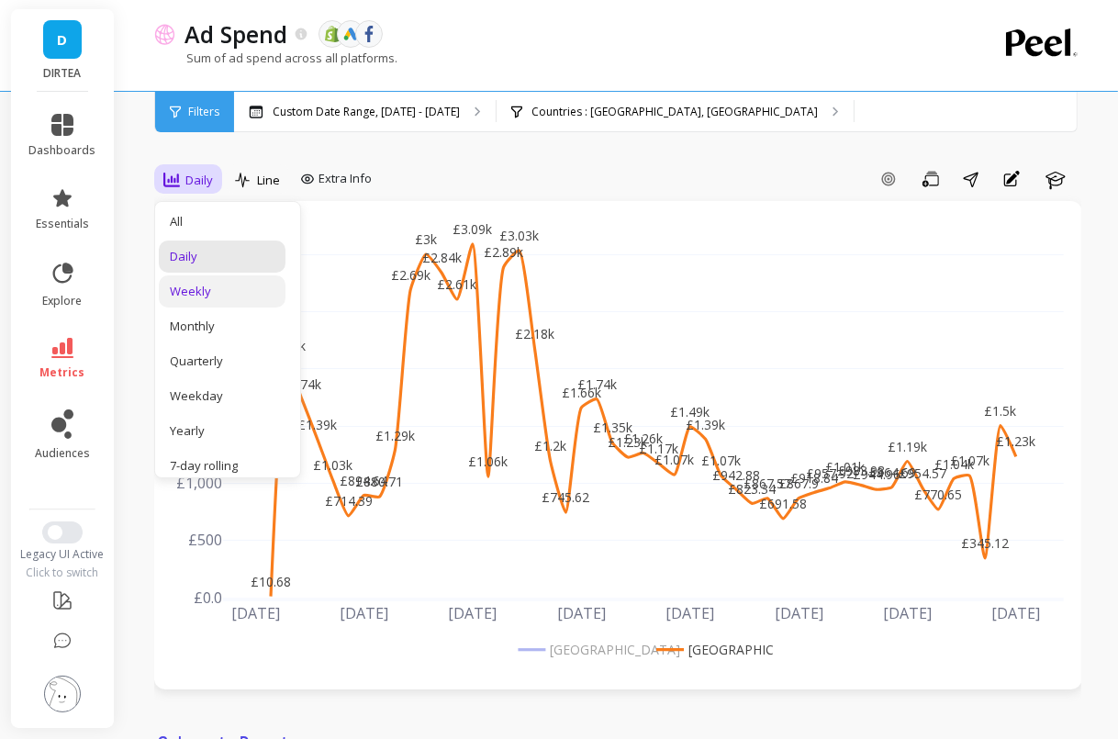
drag, startPoint x: 207, startPoint y: 274, endPoint x: 206, endPoint y: 295, distance: 20.3
click at [206, 295] on div "All Daily Weekly Monthly Quarterly Weekday Yearly 7-day rolling 30-day rolling …" at bounding box center [227, 339] width 145 height 275
click at [206, 295] on div "Weekly" at bounding box center [222, 291] width 105 height 17
